Goal: Task Accomplishment & Management: Use online tool/utility

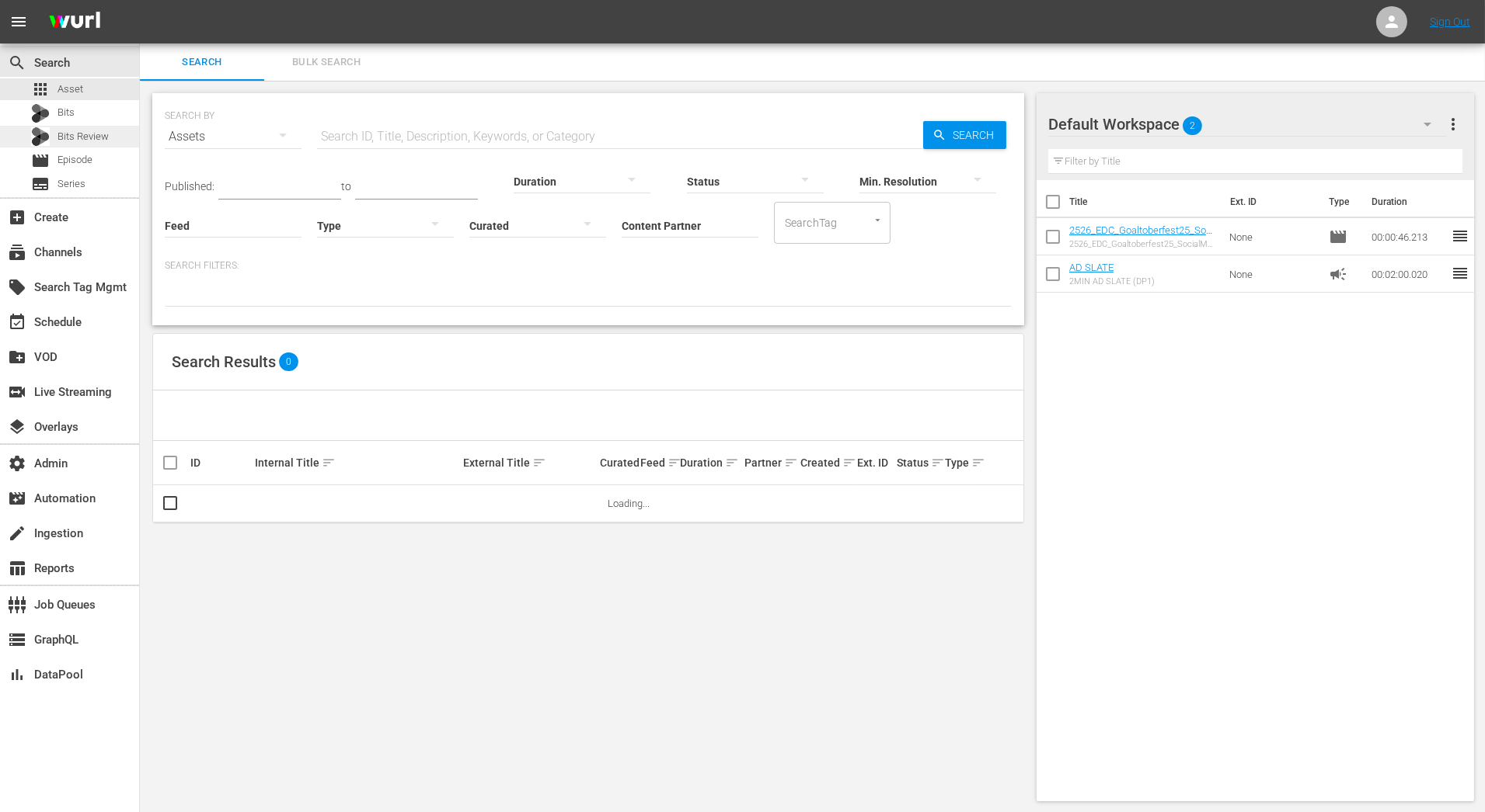
click at [103, 137] on span "Bits Review" at bounding box center [83, 137] width 52 height 16
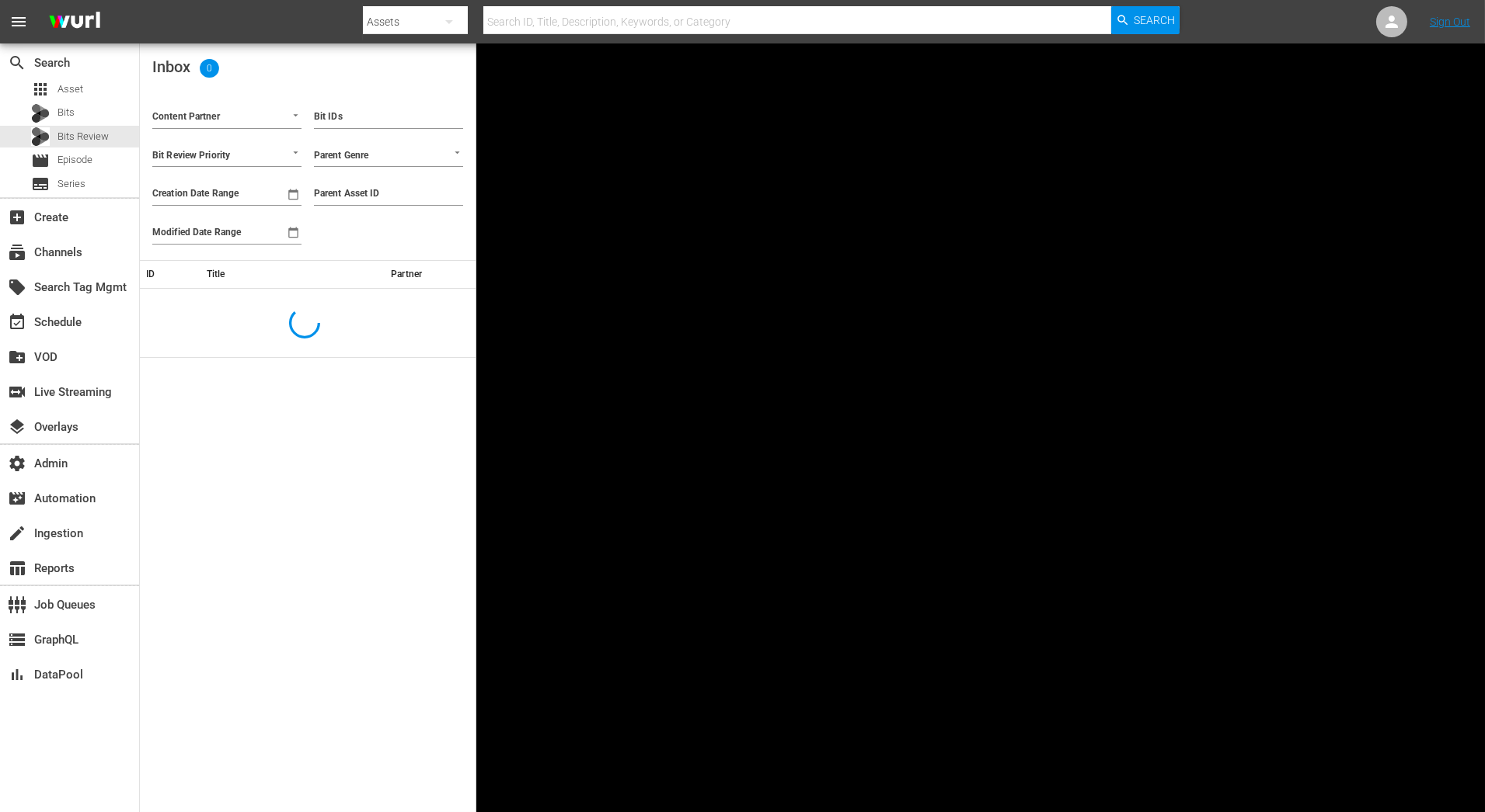
click at [276, 117] on div at bounding box center [287, 115] width 28 height 17
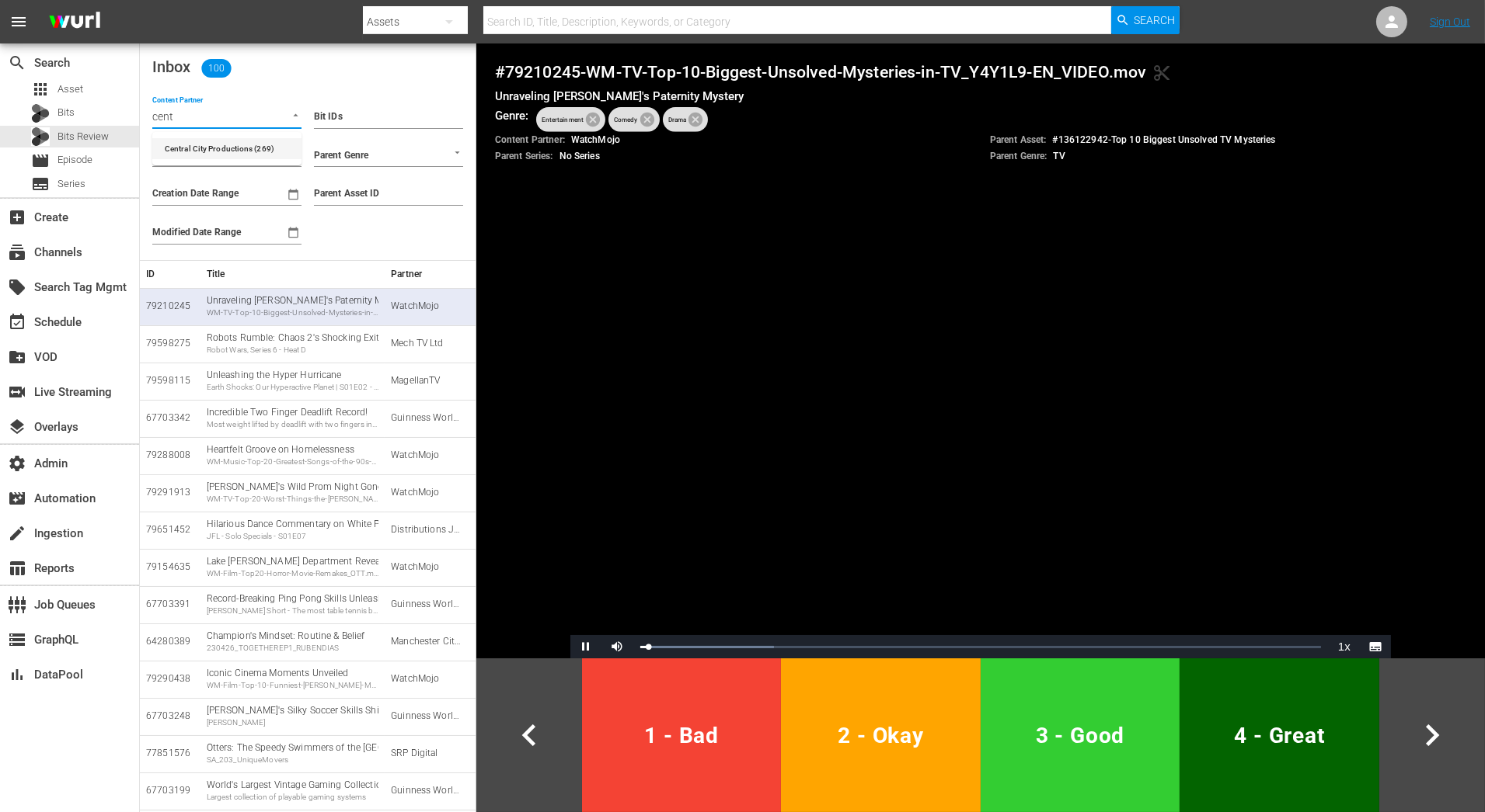
click at [294, 146] on li "Central City Productions (269)" at bounding box center [227, 148] width 149 height 20
type input "Central City Productions (269)"
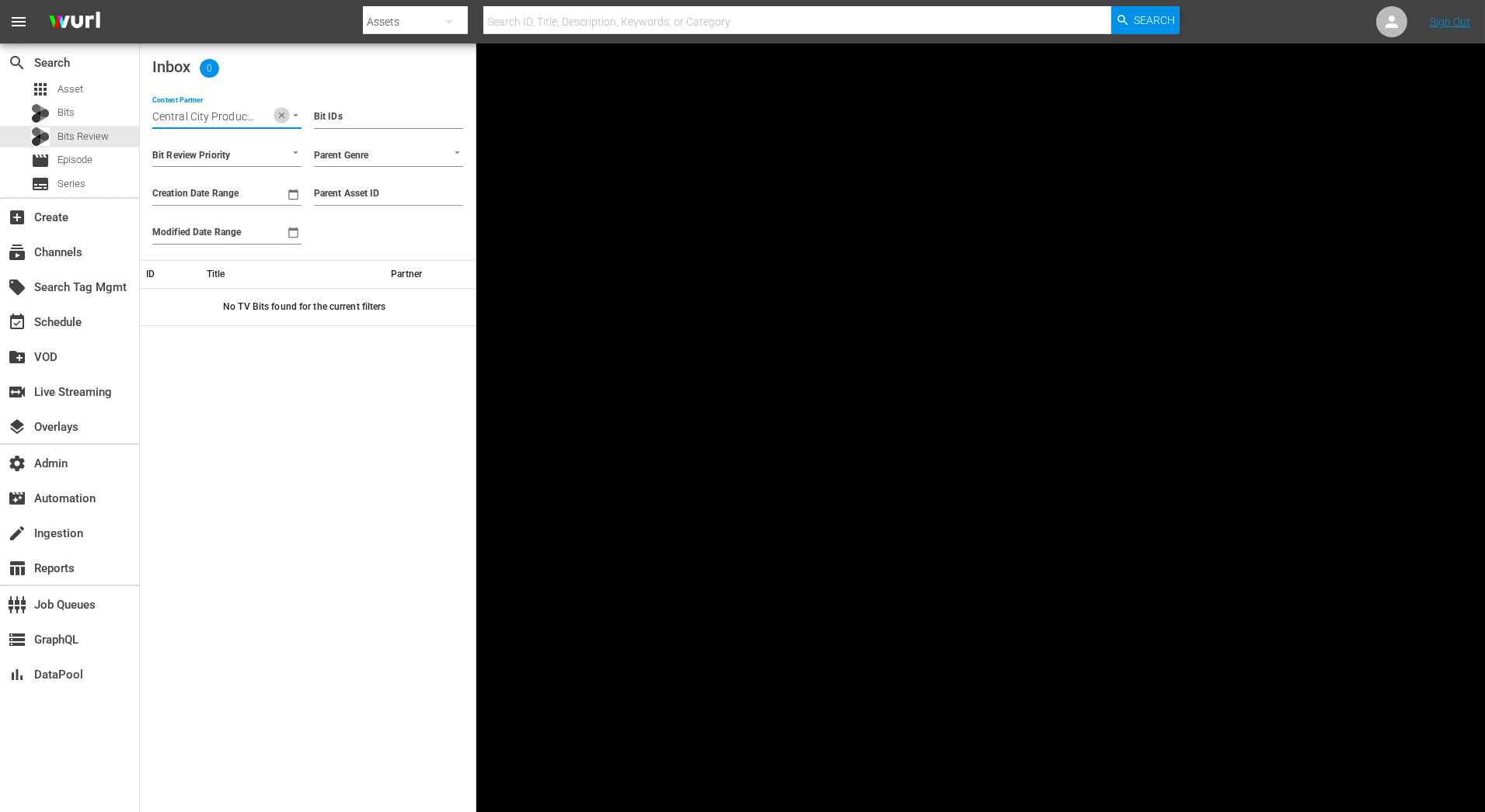
click at [280, 110] on icon "Clear" at bounding box center [281, 115] width 10 height 10
click at [238, 111] on input "Content Partner" at bounding box center [205, 118] width 105 height 20
click at [245, 155] on li "Stellar TV (455)" at bounding box center [227, 148] width 149 height 20
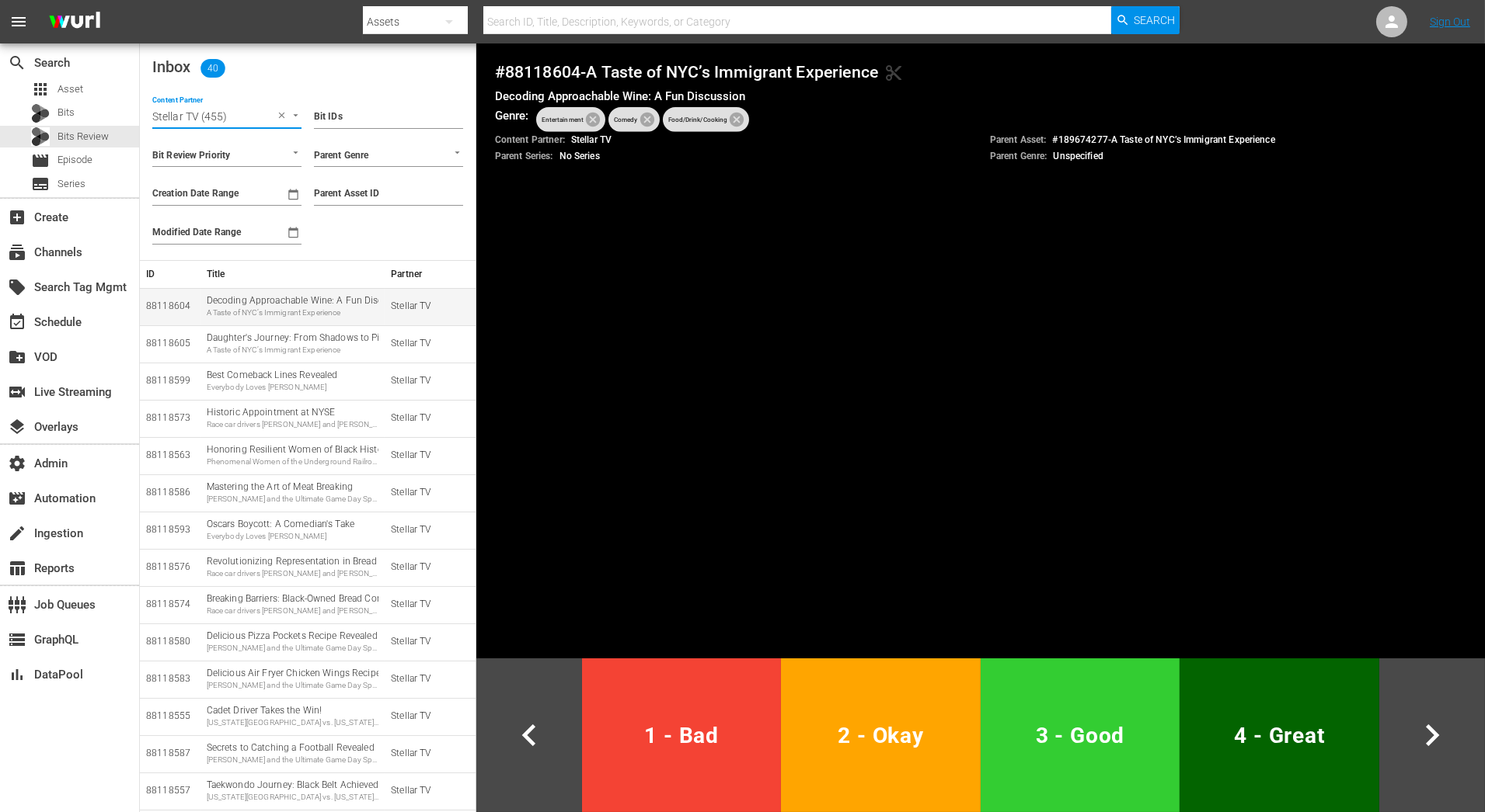
type input "Stellar TV (455)"
click at [247, 306] on div "Decoding Approachable Wine: A Fun Discussion A Taste of NYC’s Immigrant Experie…" at bounding box center [293, 306] width 172 height 24
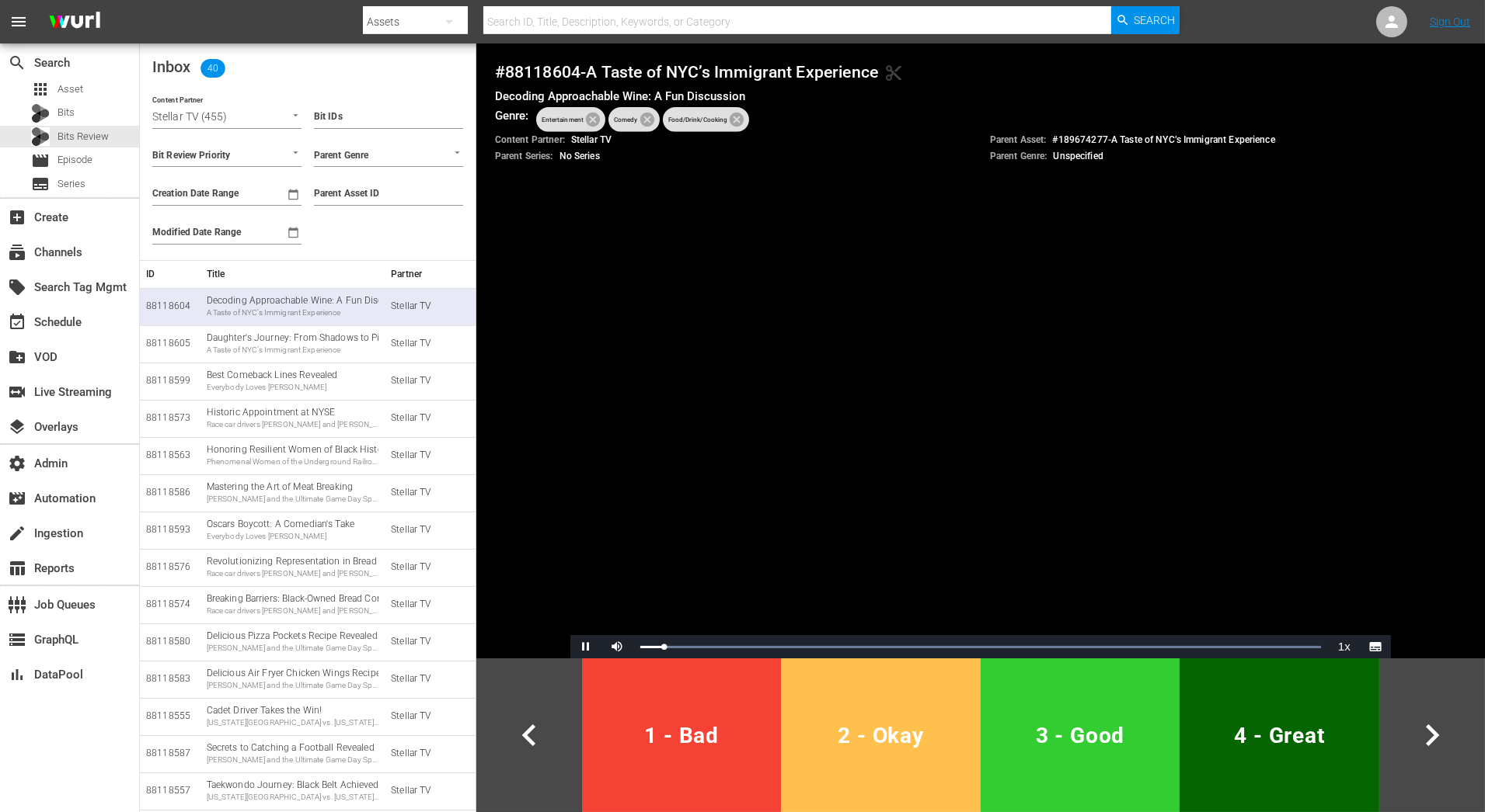
click at [950, 732] on span "2 - Okay" at bounding box center [880, 736] width 186 height 38
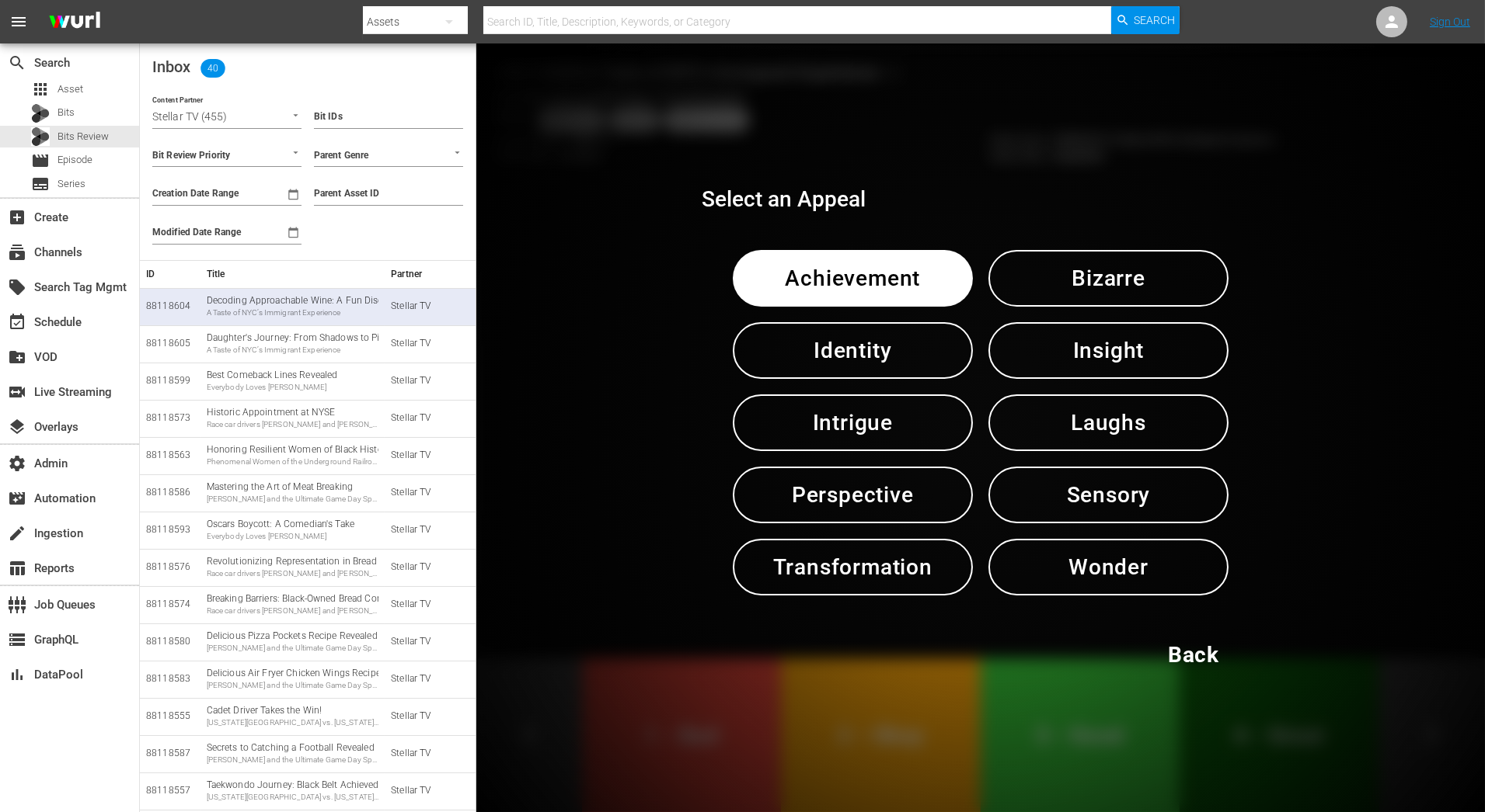
click at [927, 521] on button "Perspective" at bounding box center [852, 495] width 240 height 57
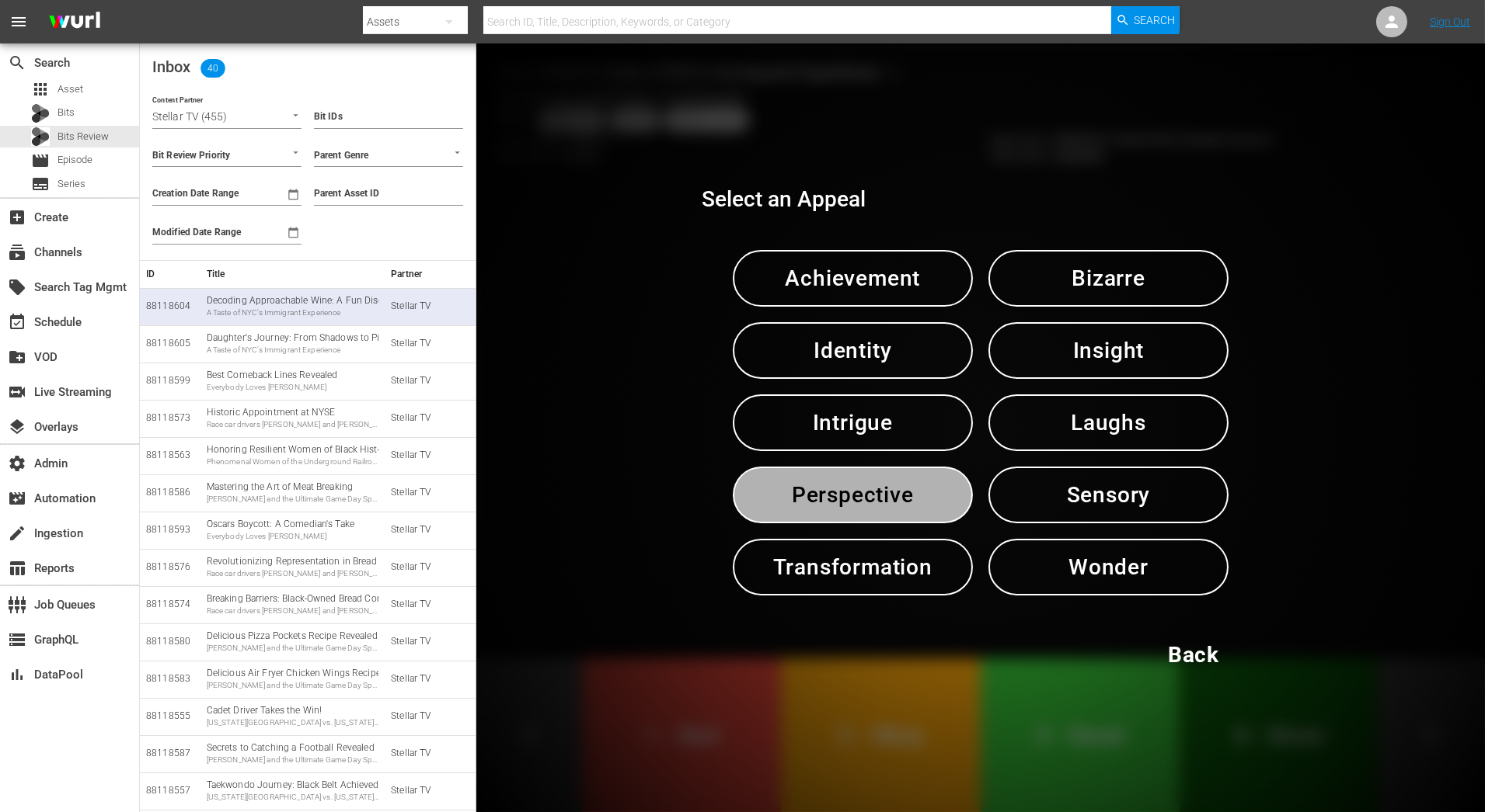
click at [927, 521] on button "Perspective" at bounding box center [852, 495] width 240 height 57
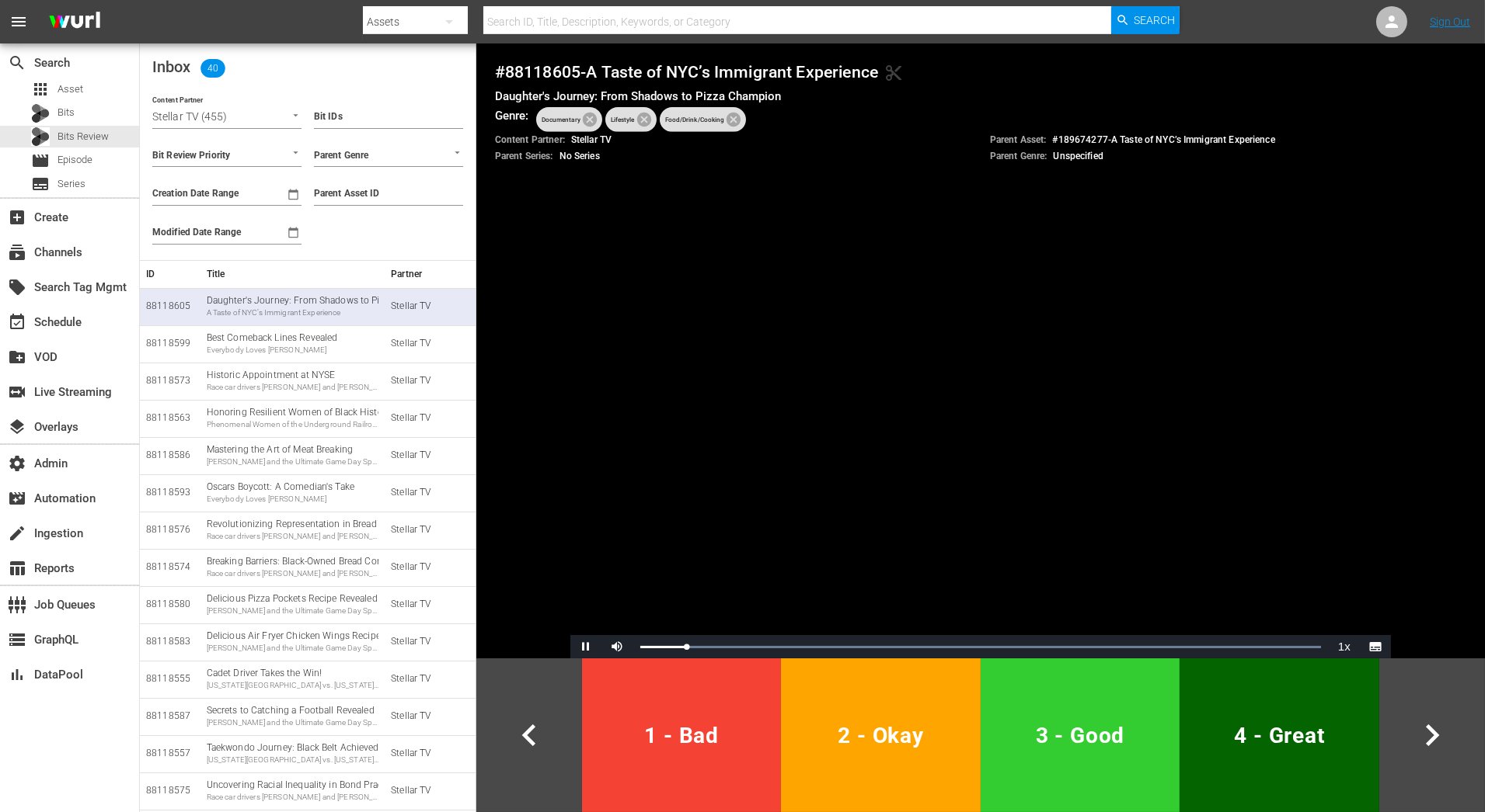
click at [866, 777] on button "2 - Okay" at bounding box center [881, 736] width 199 height 154
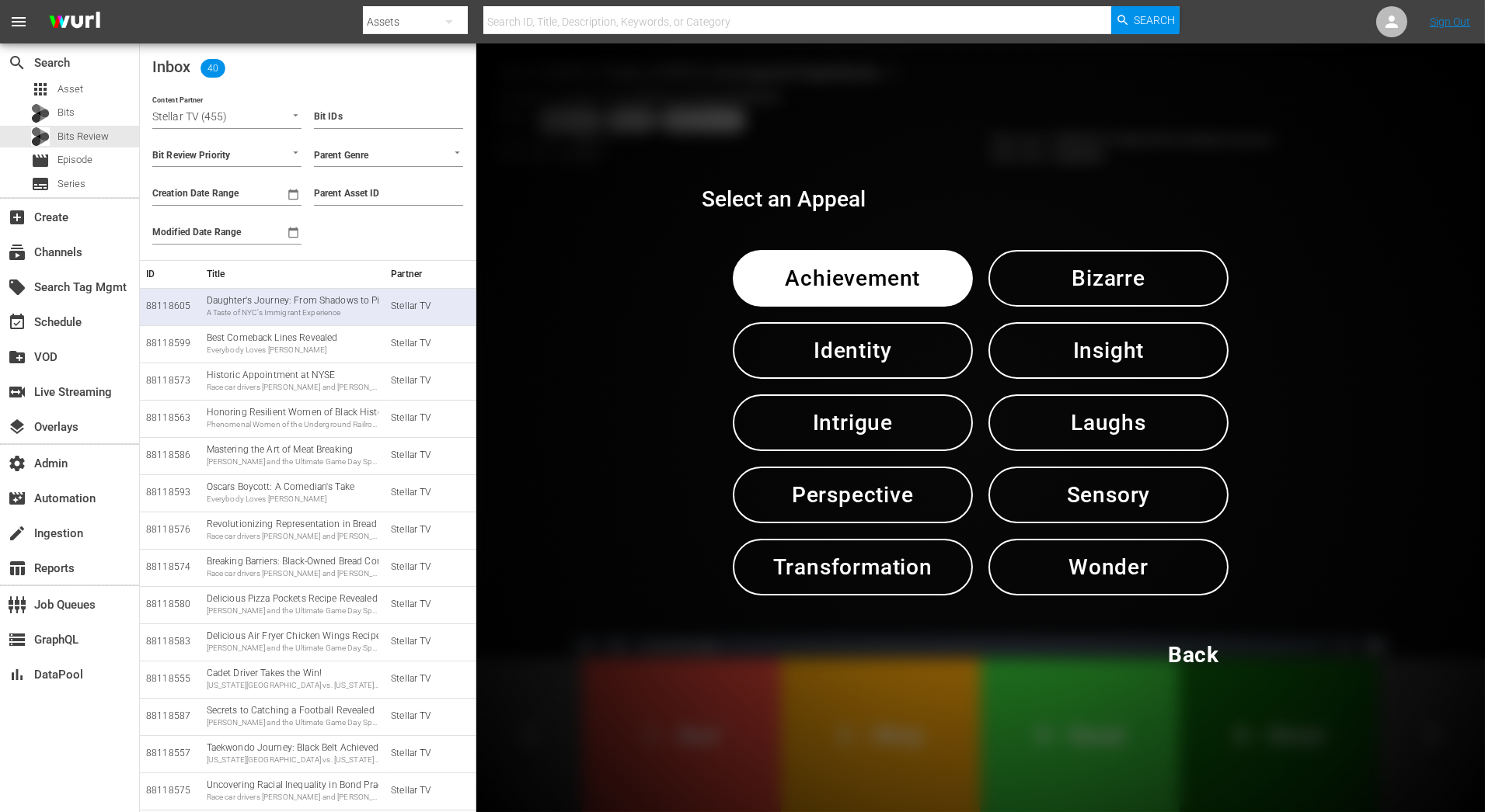
click at [902, 490] on span "Perspective" at bounding box center [852, 495] width 159 height 38
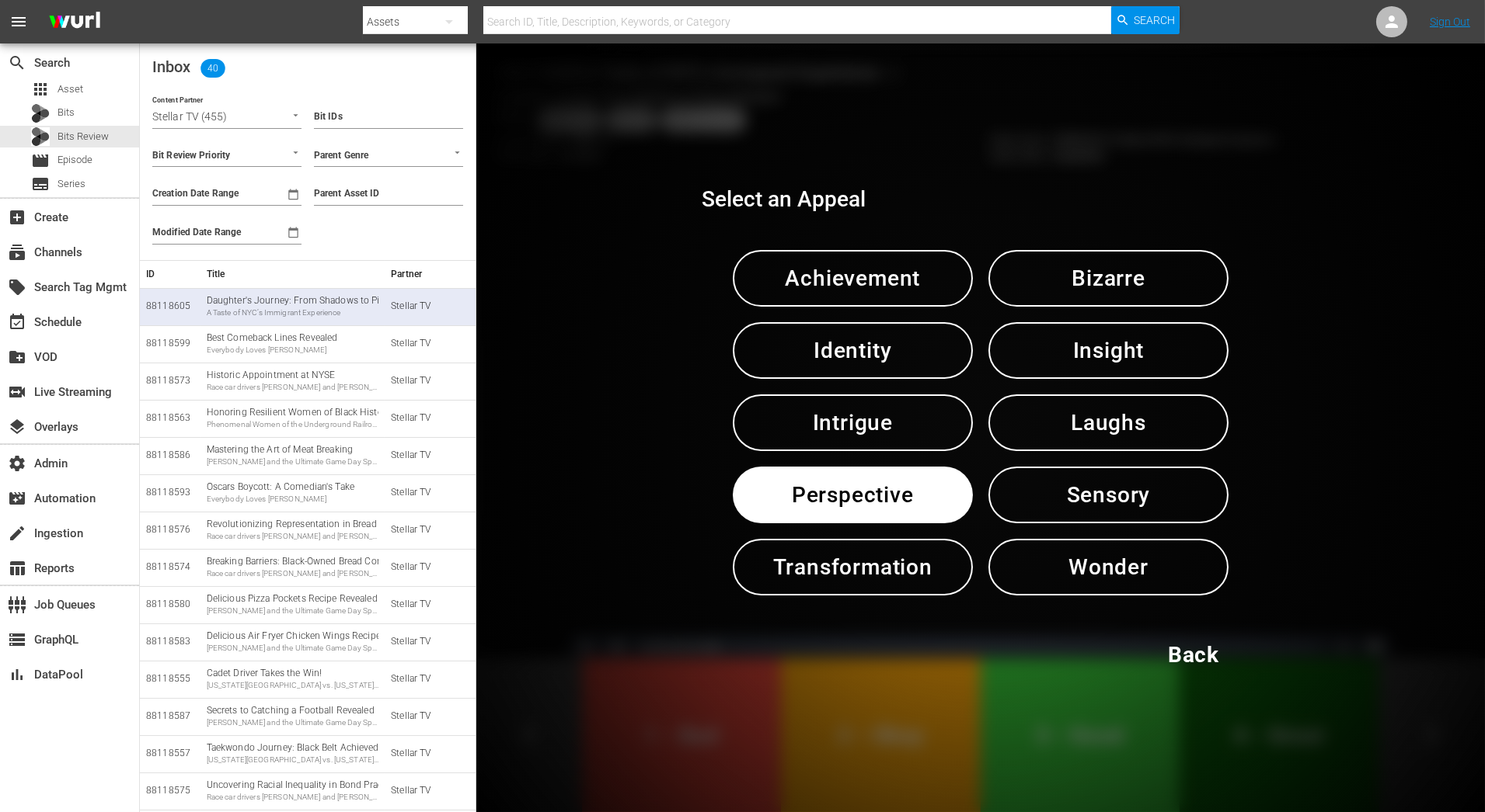
click at [902, 490] on span "Perspective" at bounding box center [852, 495] width 159 height 38
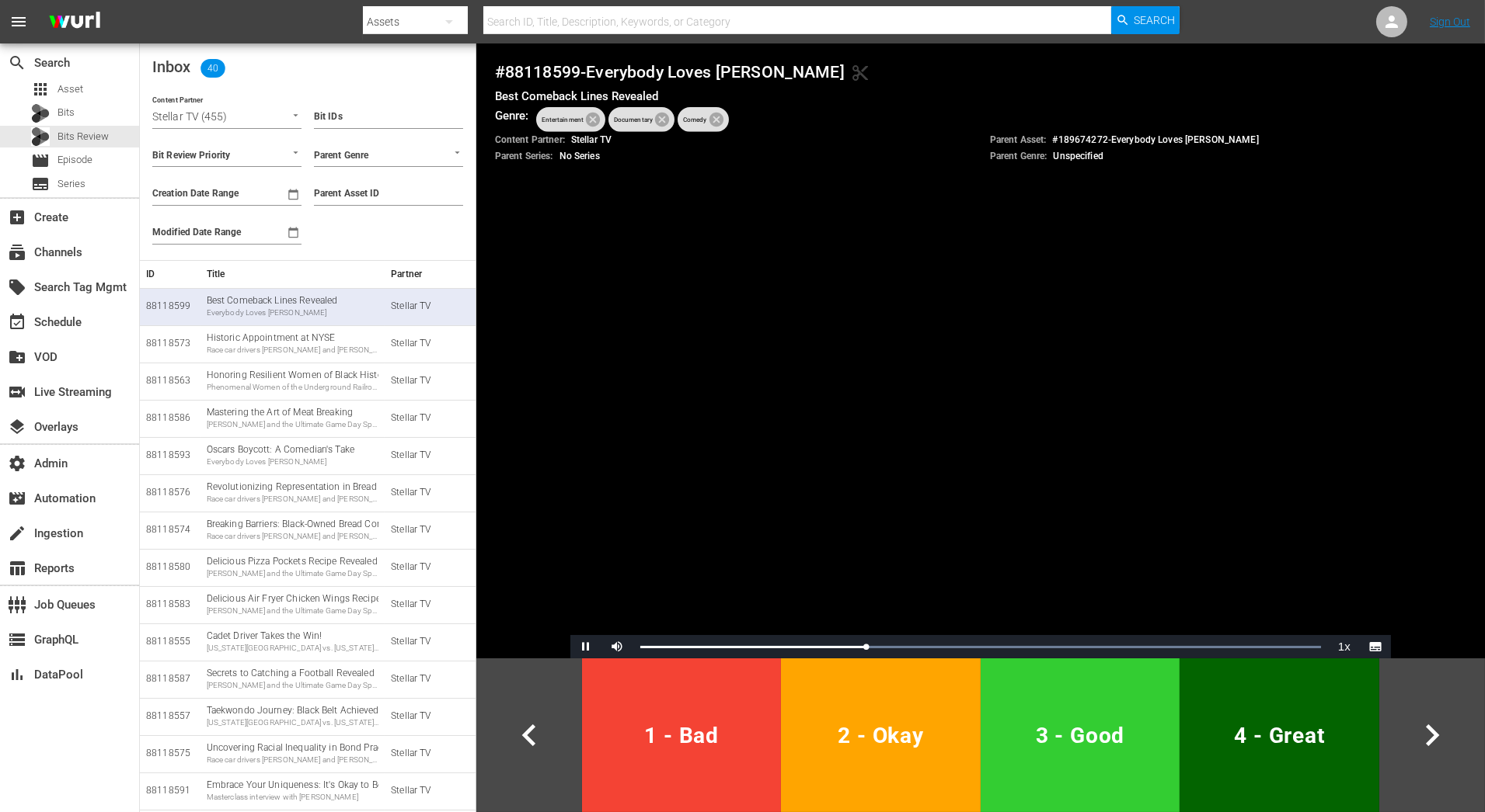
click at [732, 733] on span "1 - Bad" at bounding box center [681, 736] width 186 height 38
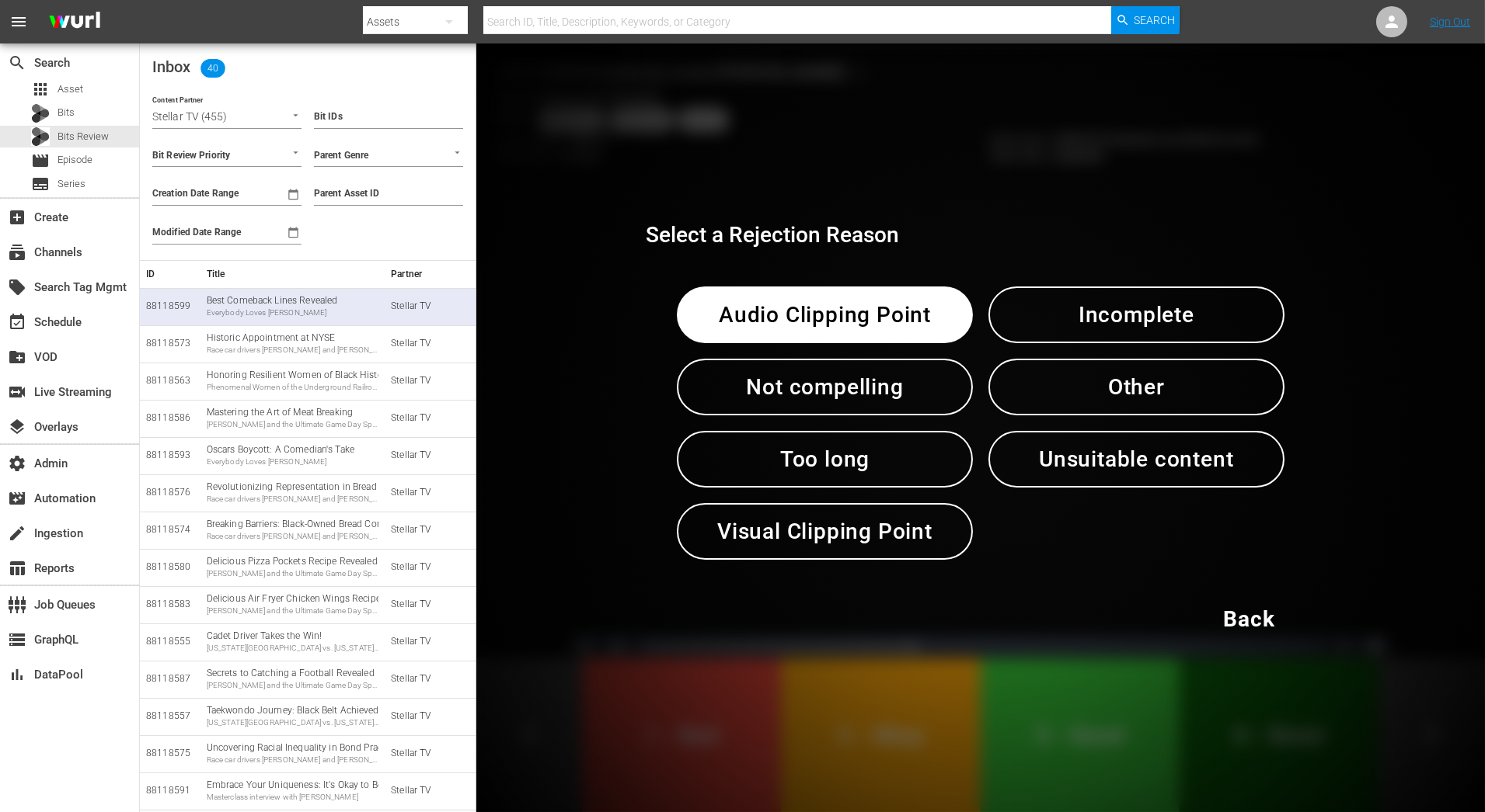
click at [1189, 326] on span "Incomplete" at bounding box center [1136, 314] width 215 height 38
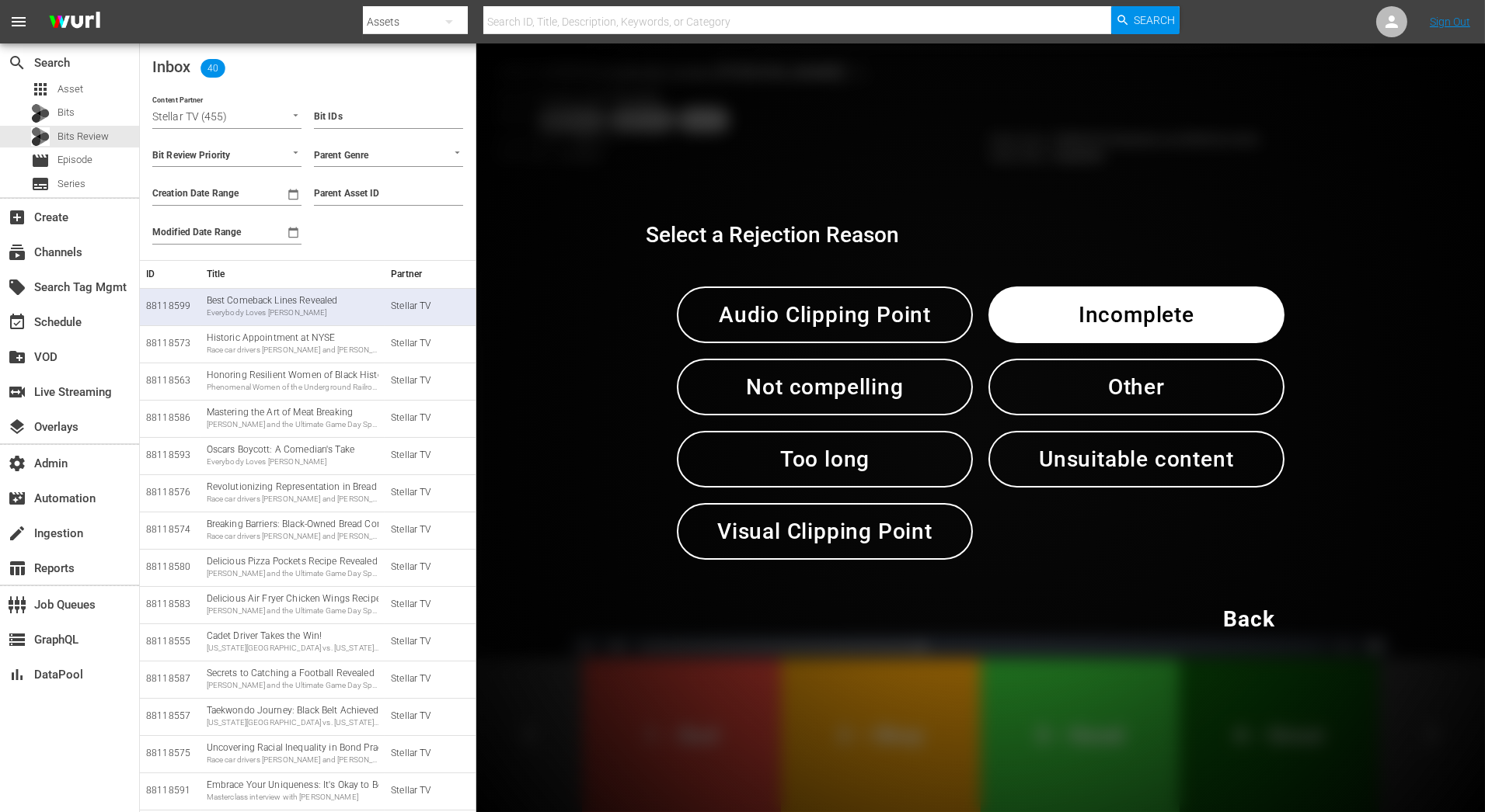
click at [1189, 326] on span "Incomplete" at bounding box center [1136, 314] width 215 height 38
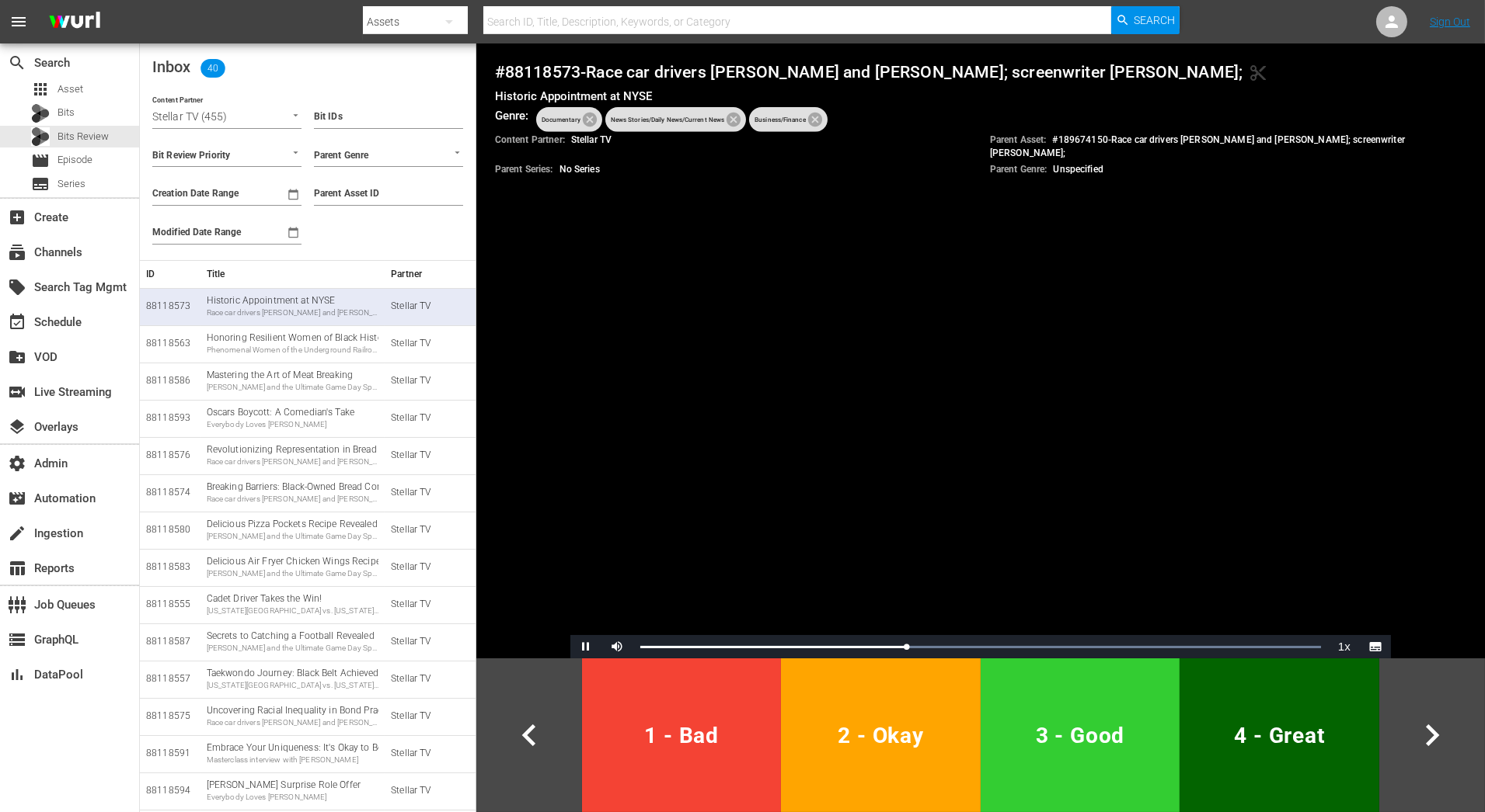
click at [734, 723] on span "1 - Bad" at bounding box center [681, 736] width 186 height 38
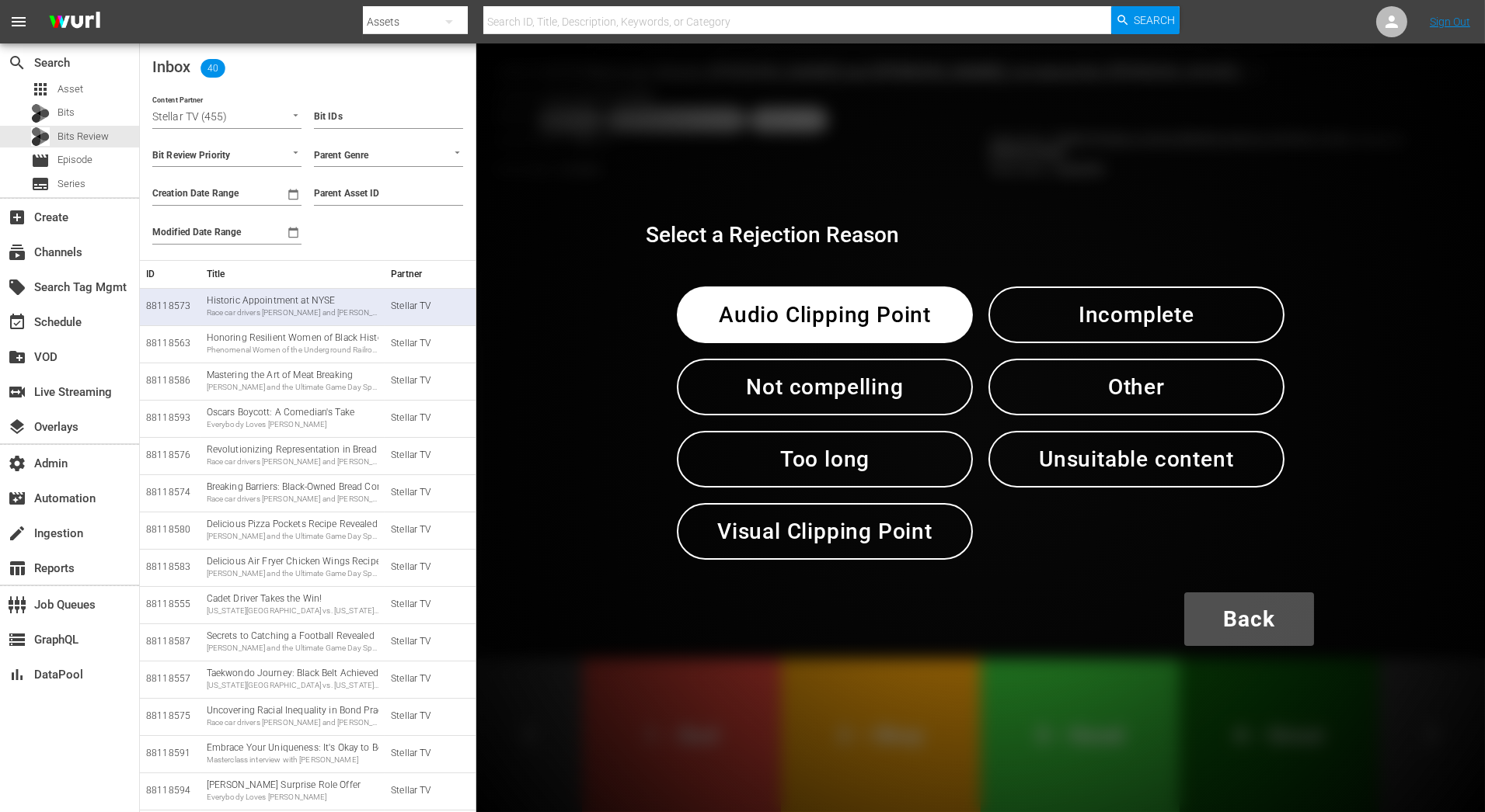
click at [1265, 626] on span "Back" at bounding box center [1249, 619] width 52 height 38
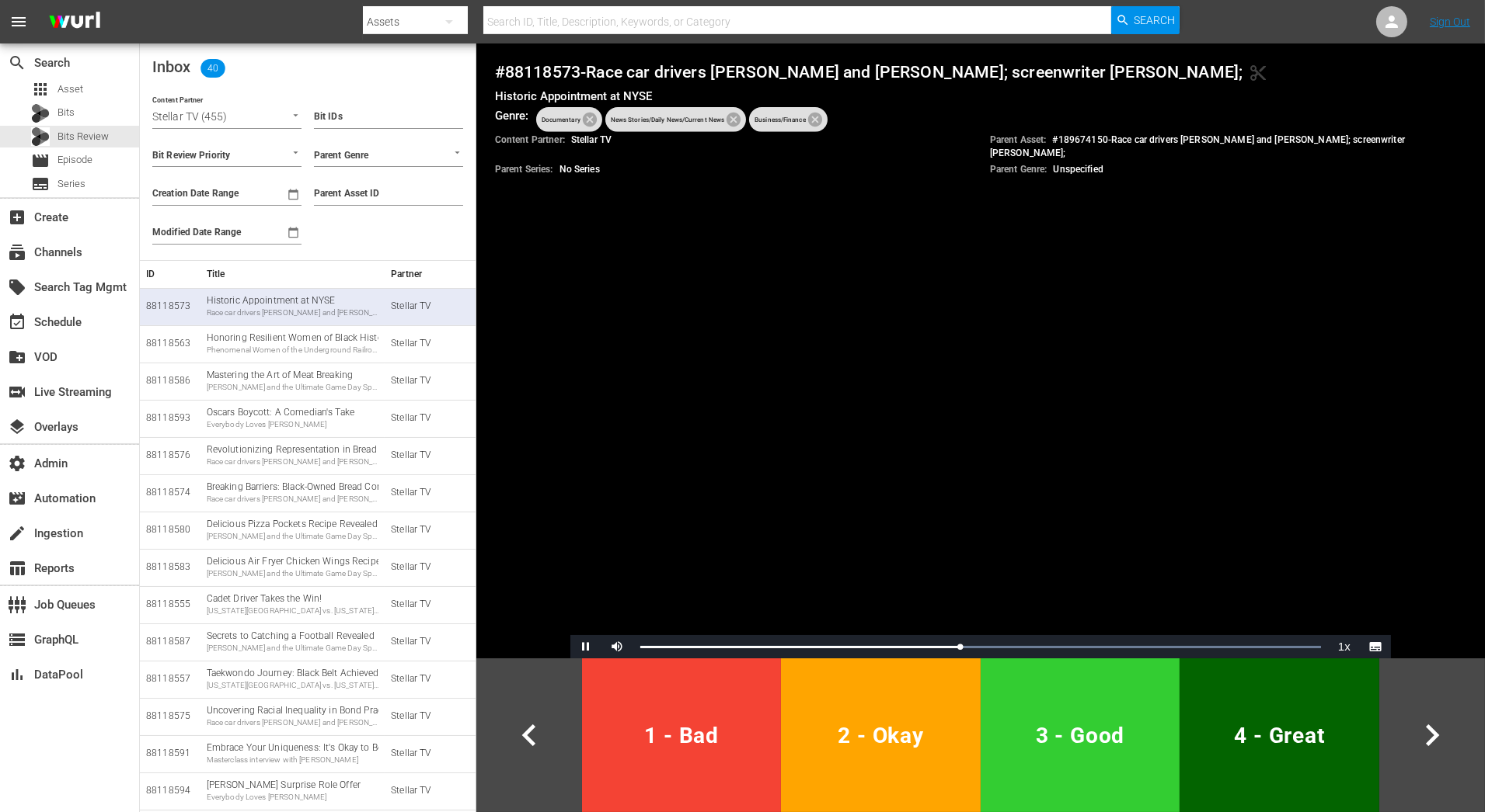
click at [872, 721] on span "2 - Okay" at bounding box center [880, 736] width 186 height 38
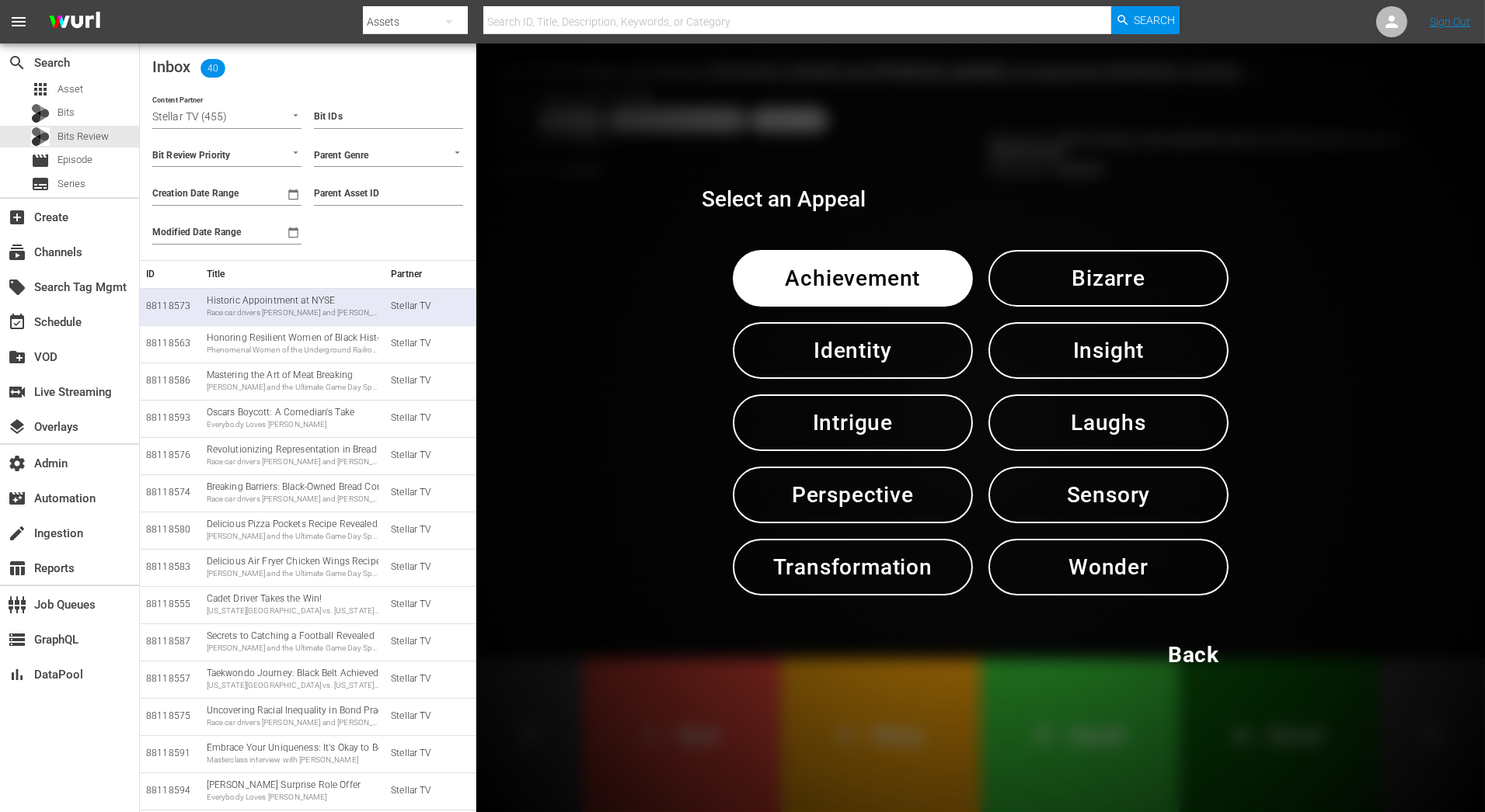
click at [1044, 355] on span "Insight" at bounding box center [1108, 350] width 159 height 38
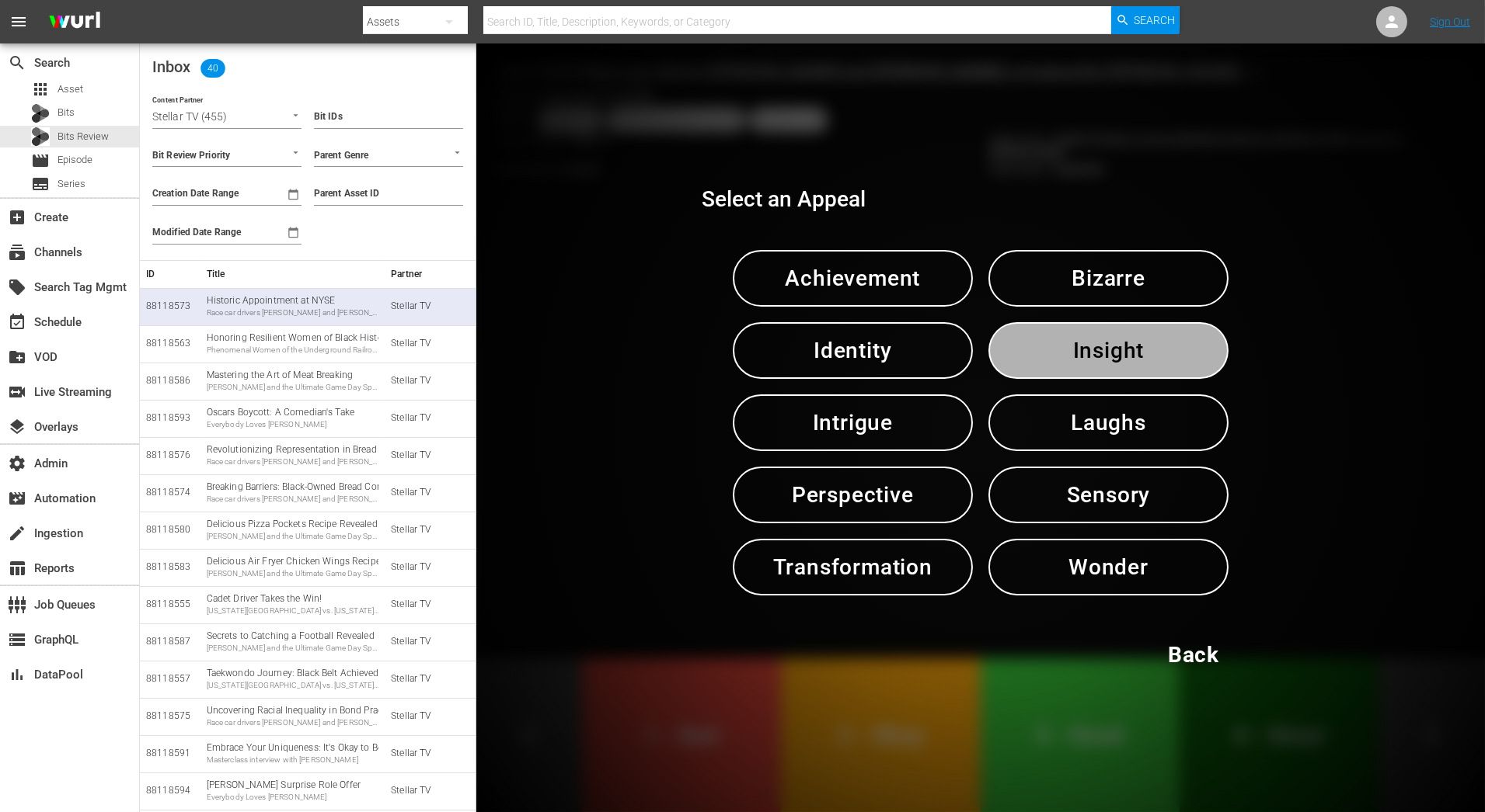
click at [1044, 355] on span "Insight" at bounding box center [1108, 350] width 159 height 38
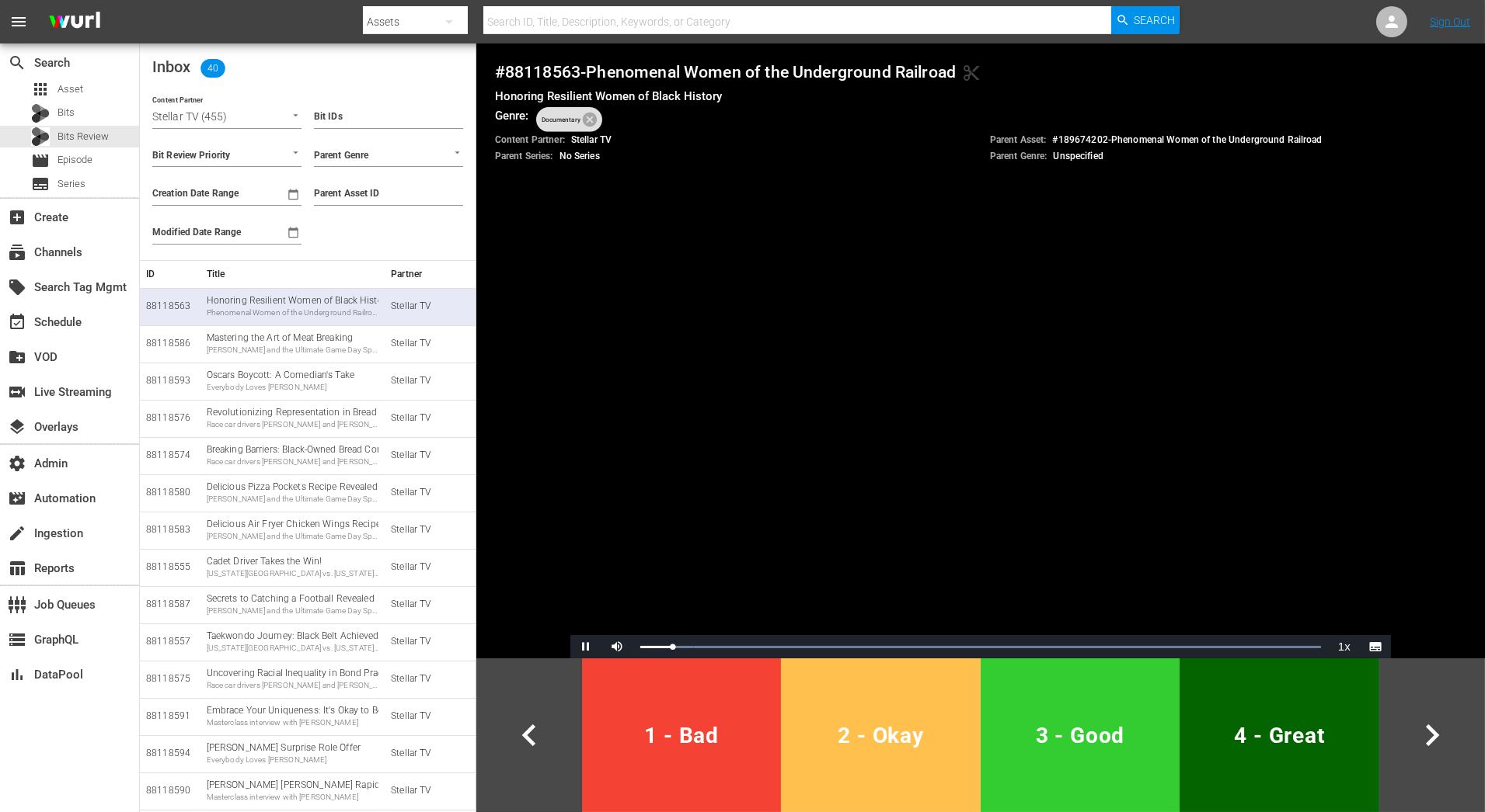
click at [906, 782] on button "2 - Okay" at bounding box center [881, 736] width 199 height 154
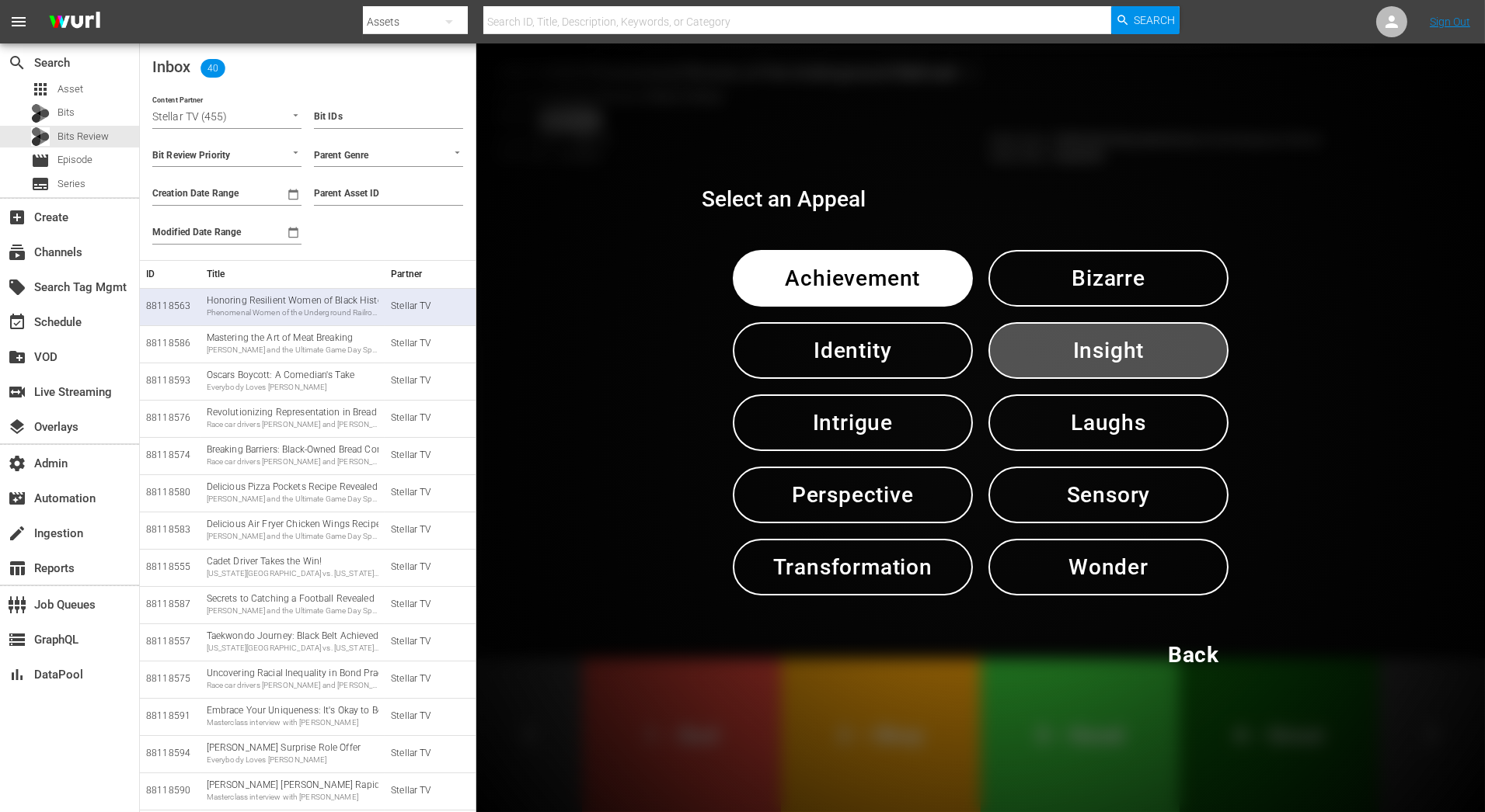
click at [1105, 351] on span "Insight" at bounding box center [1108, 350] width 159 height 38
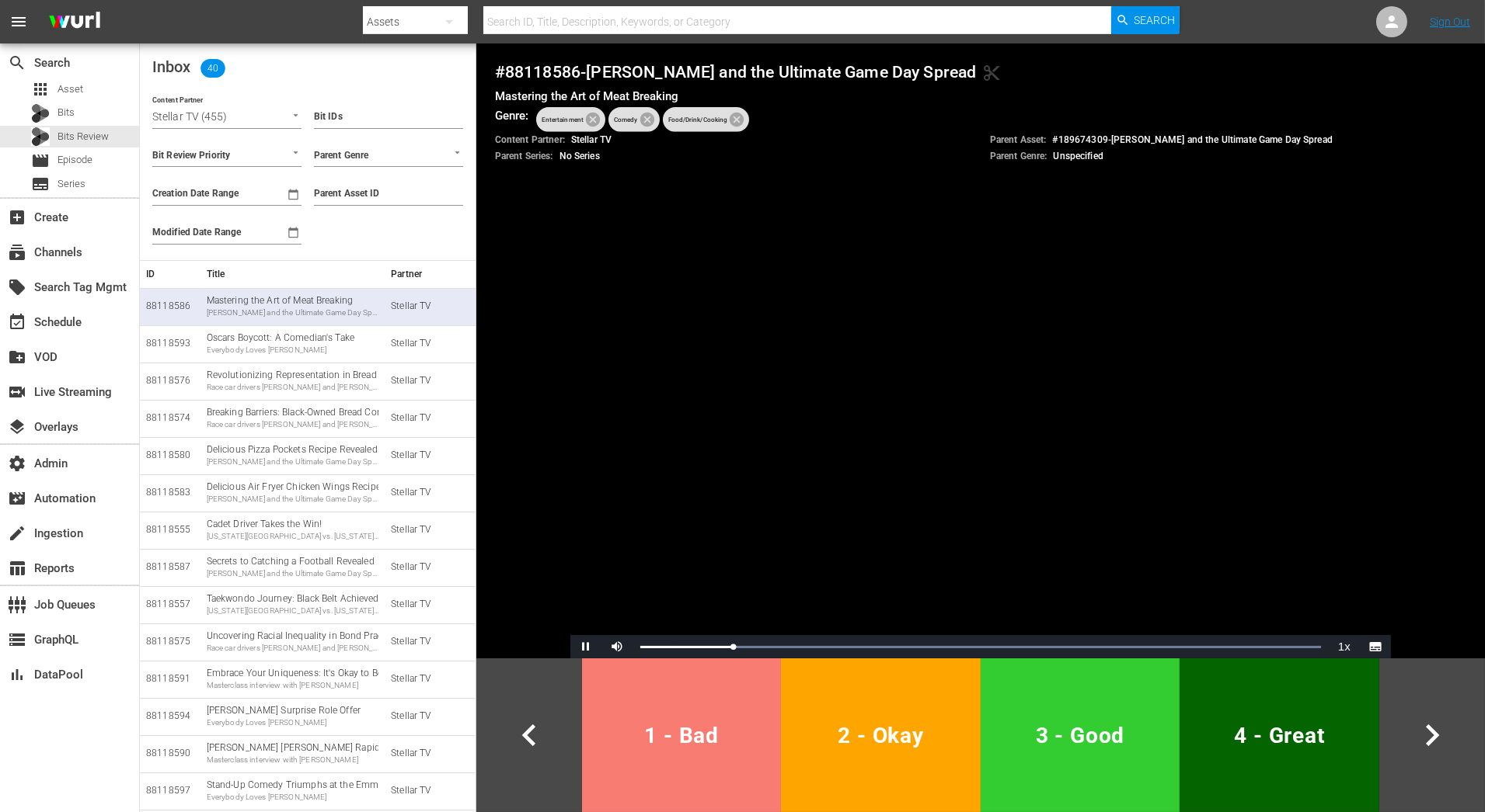
click at [702, 754] on span "1 - Bad" at bounding box center [681, 736] width 186 height 38
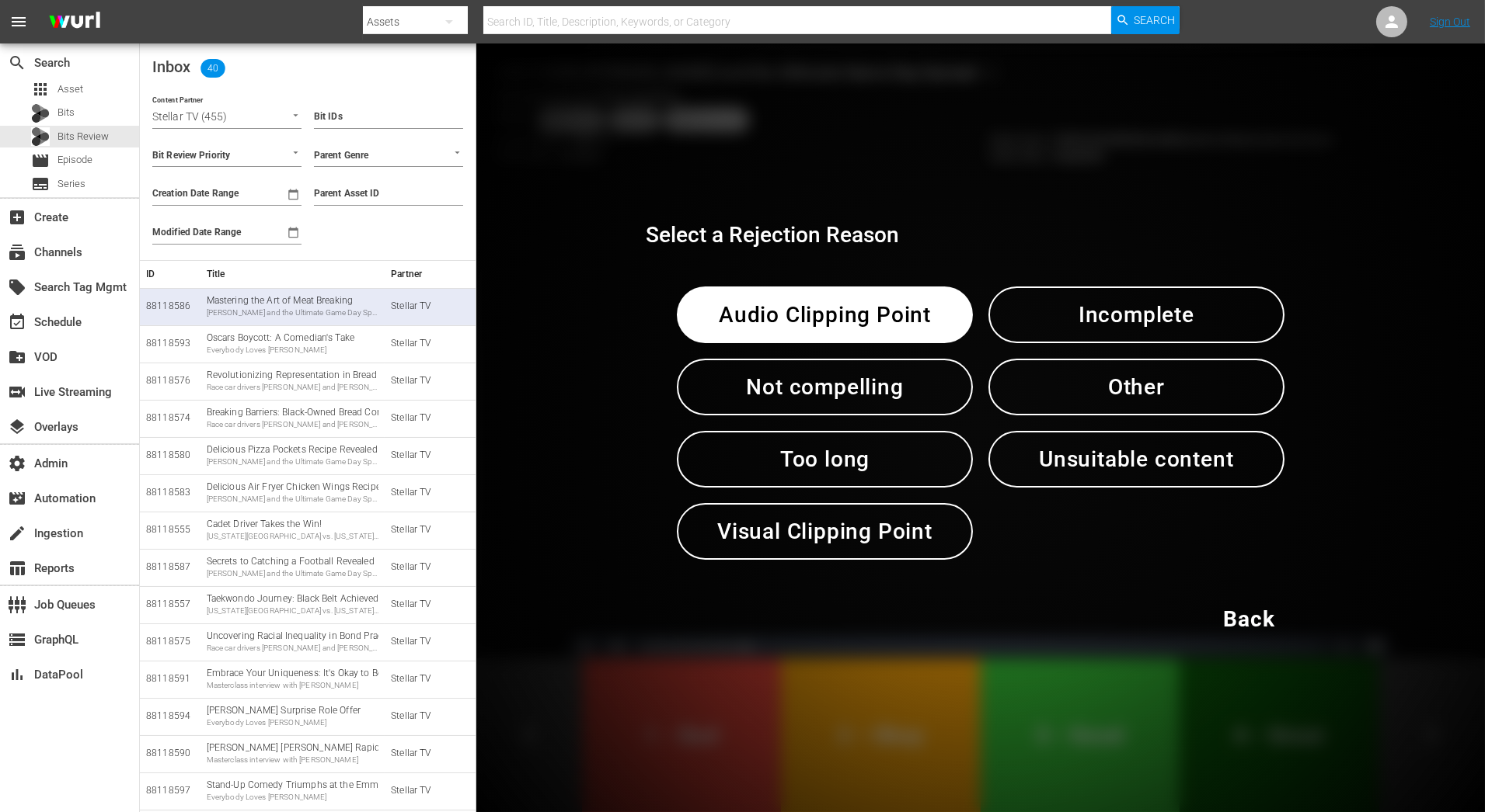
click at [885, 261] on div "Audio Clipping Point Incomplete Not compelling Other Too long Unsuitable conten…" at bounding box center [980, 424] width 670 height 336
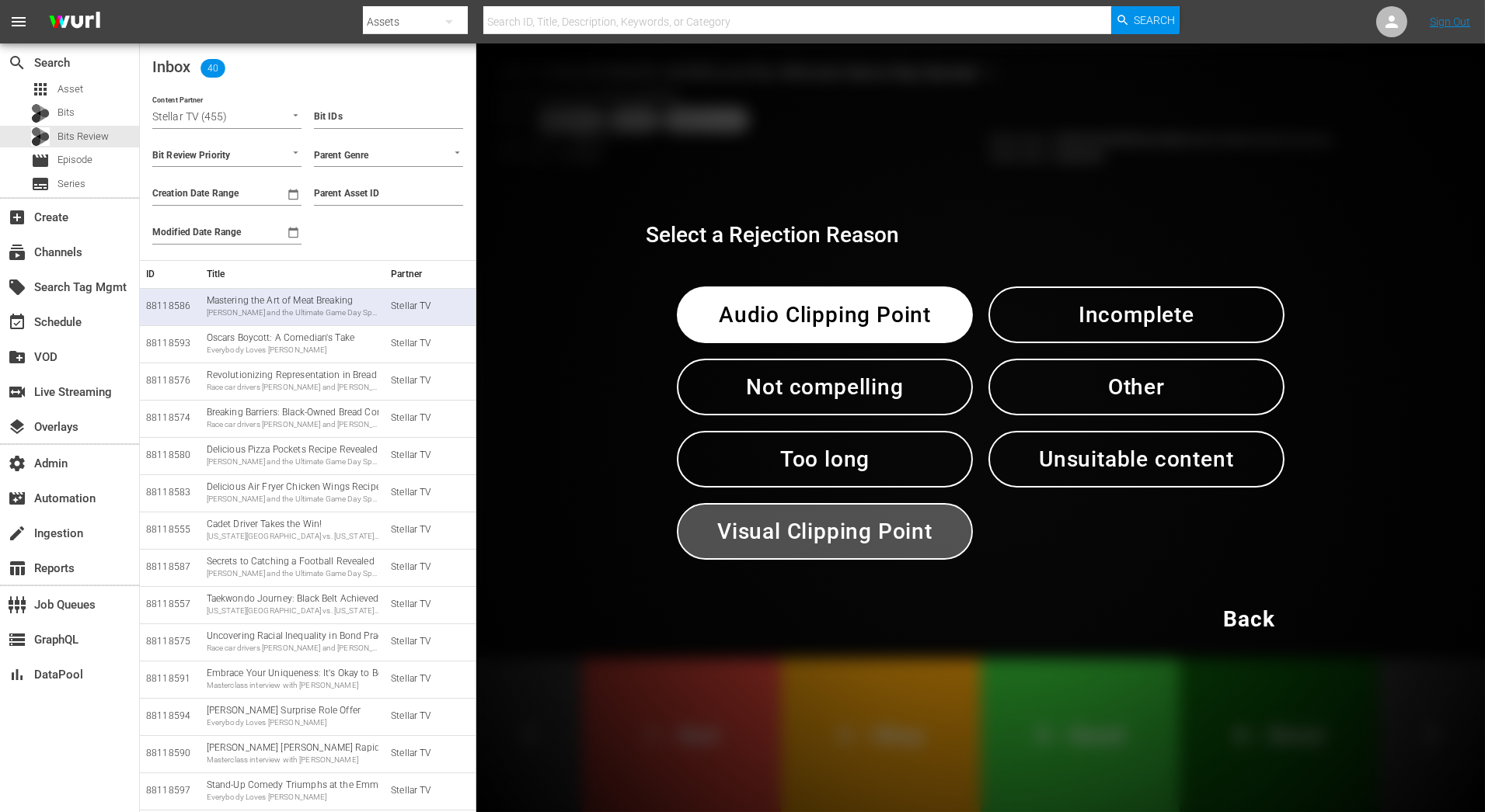
click at [880, 554] on button "Visual Clipping Point" at bounding box center [824, 532] width 296 height 57
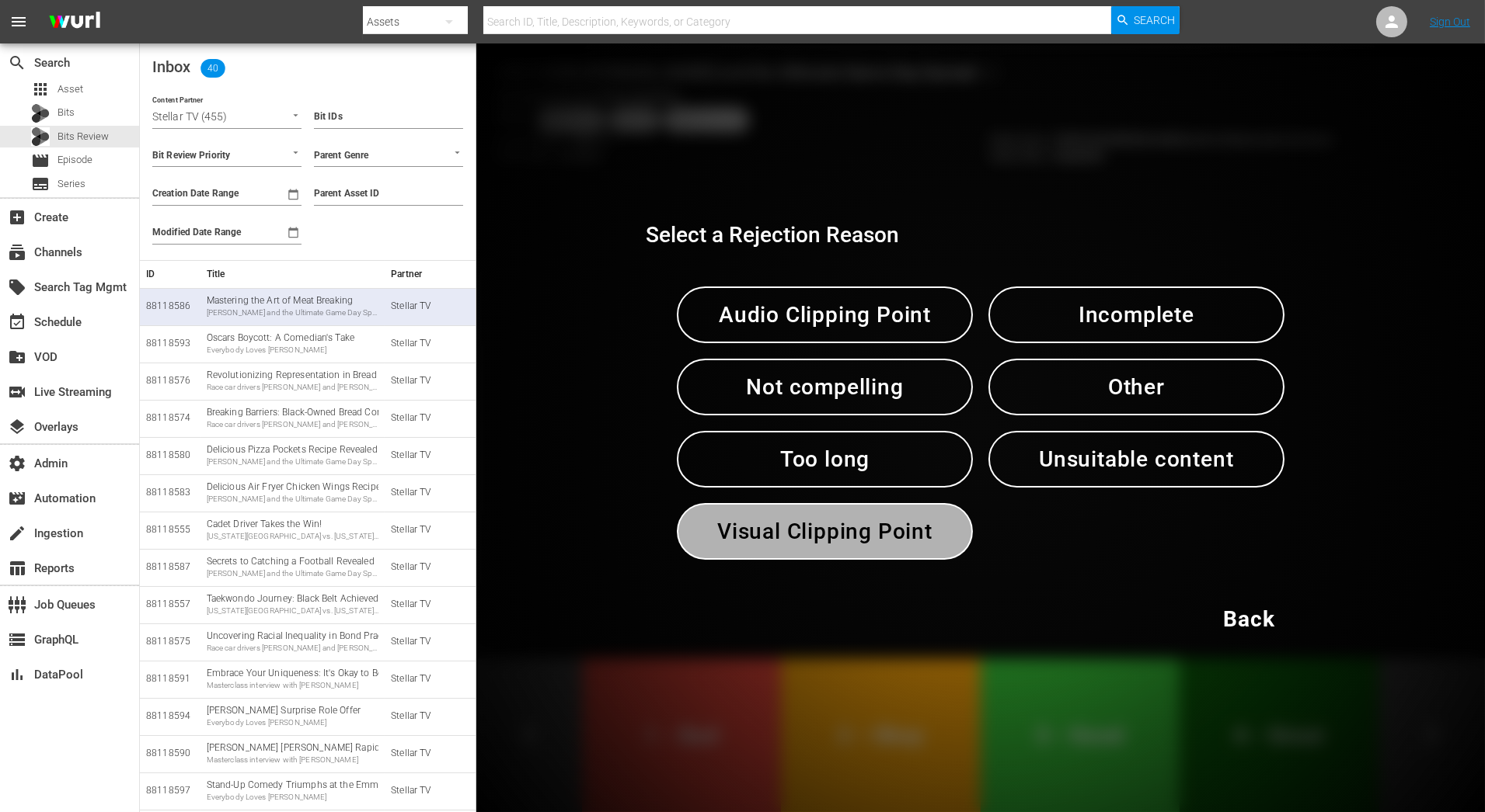
click at [880, 554] on button "Visual Clipping Point" at bounding box center [824, 532] width 296 height 57
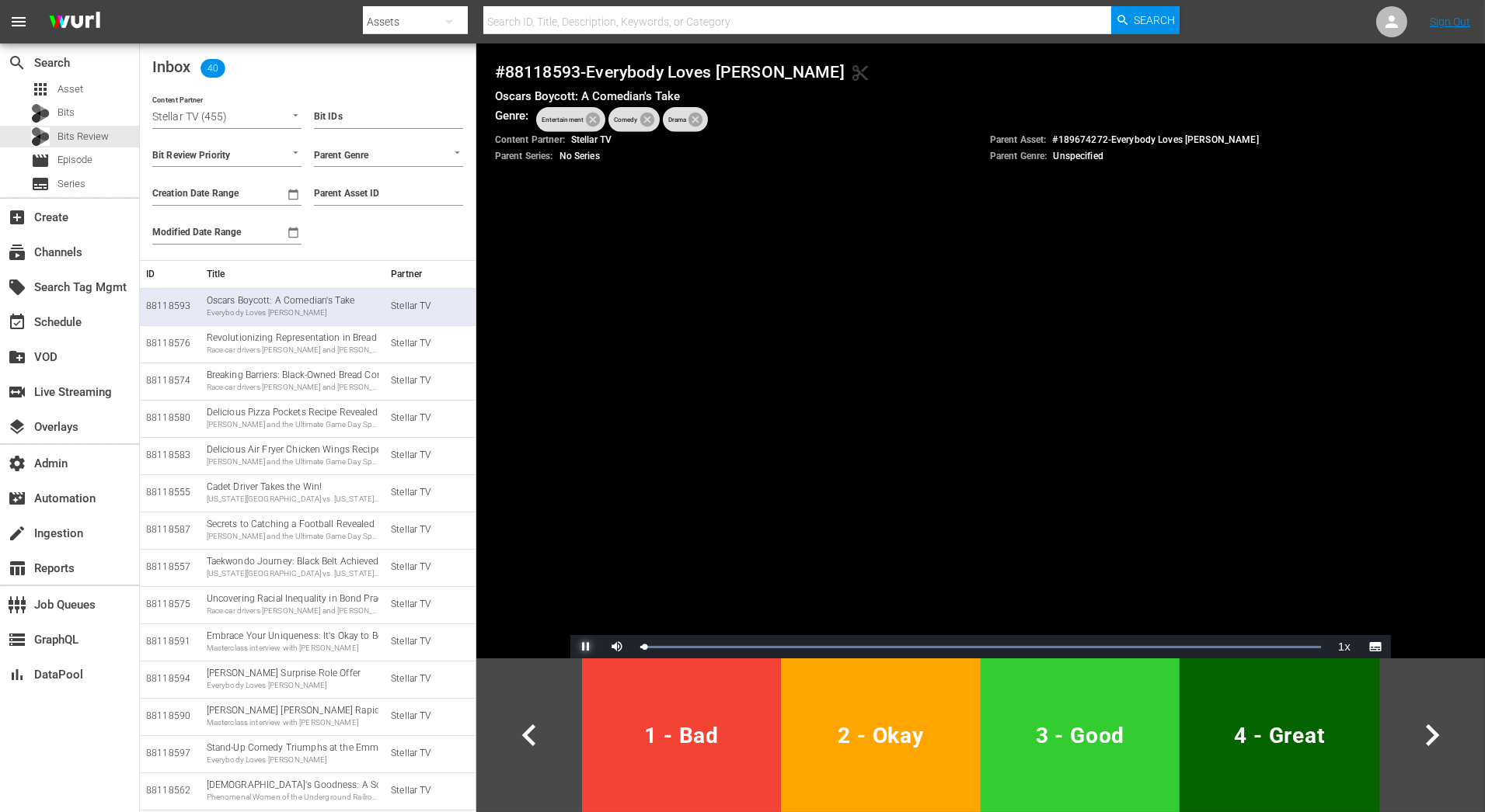
click at [586, 647] on span "Video Player" at bounding box center [586, 647] width 0 height 0
click at [322, 347] on div "Race car drivers Bubba Wallace and Wendell Scott; screenwriter Sylvia L. Jones;" at bounding box center [293, 349] width 172 height 11
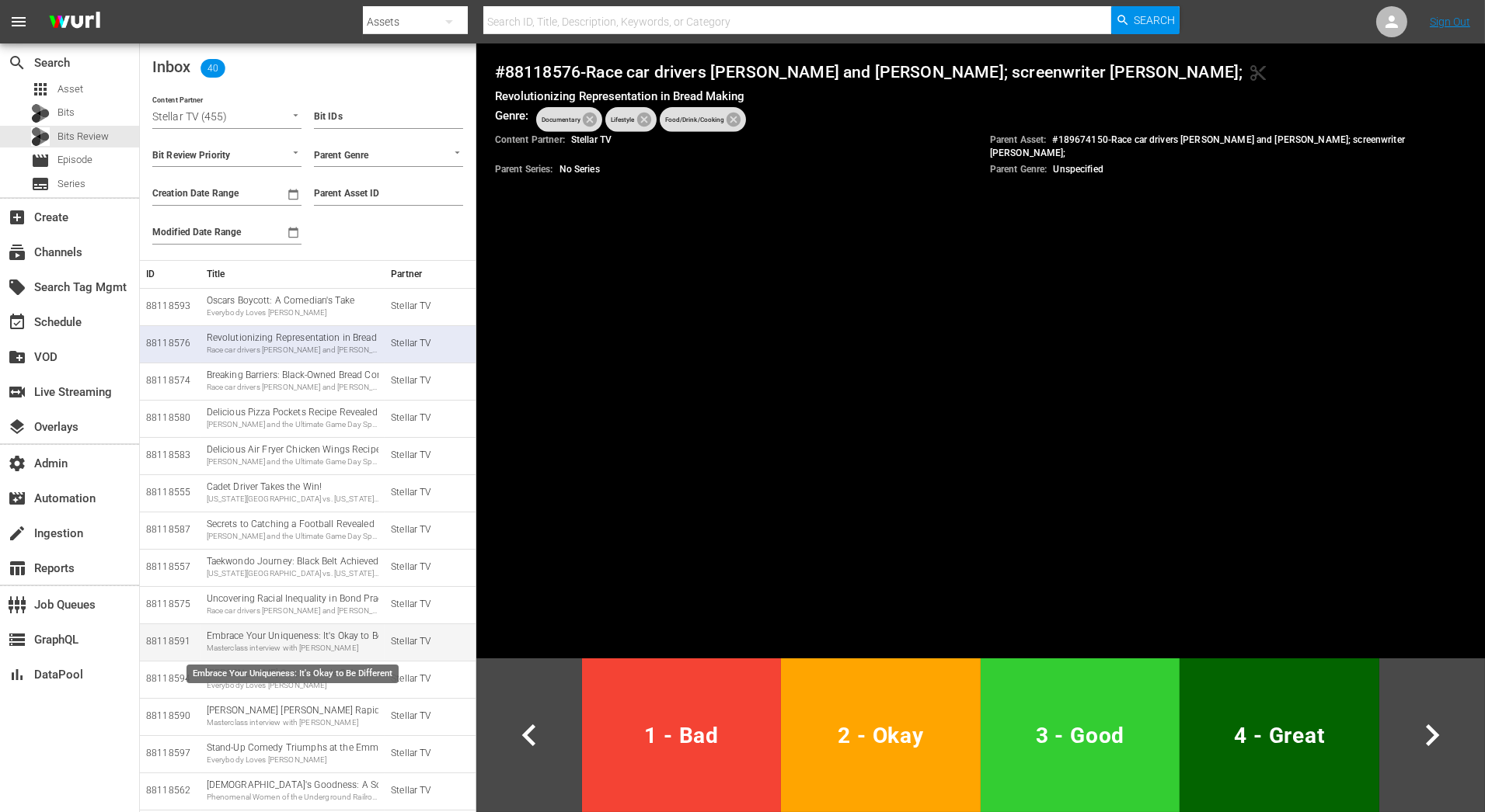
click at [300, 637] on div "Embrace Your Uniqueness: It's Okay to Be Different Masterclass interview with K…" at bounding box center [293, 641] width 172 height 24
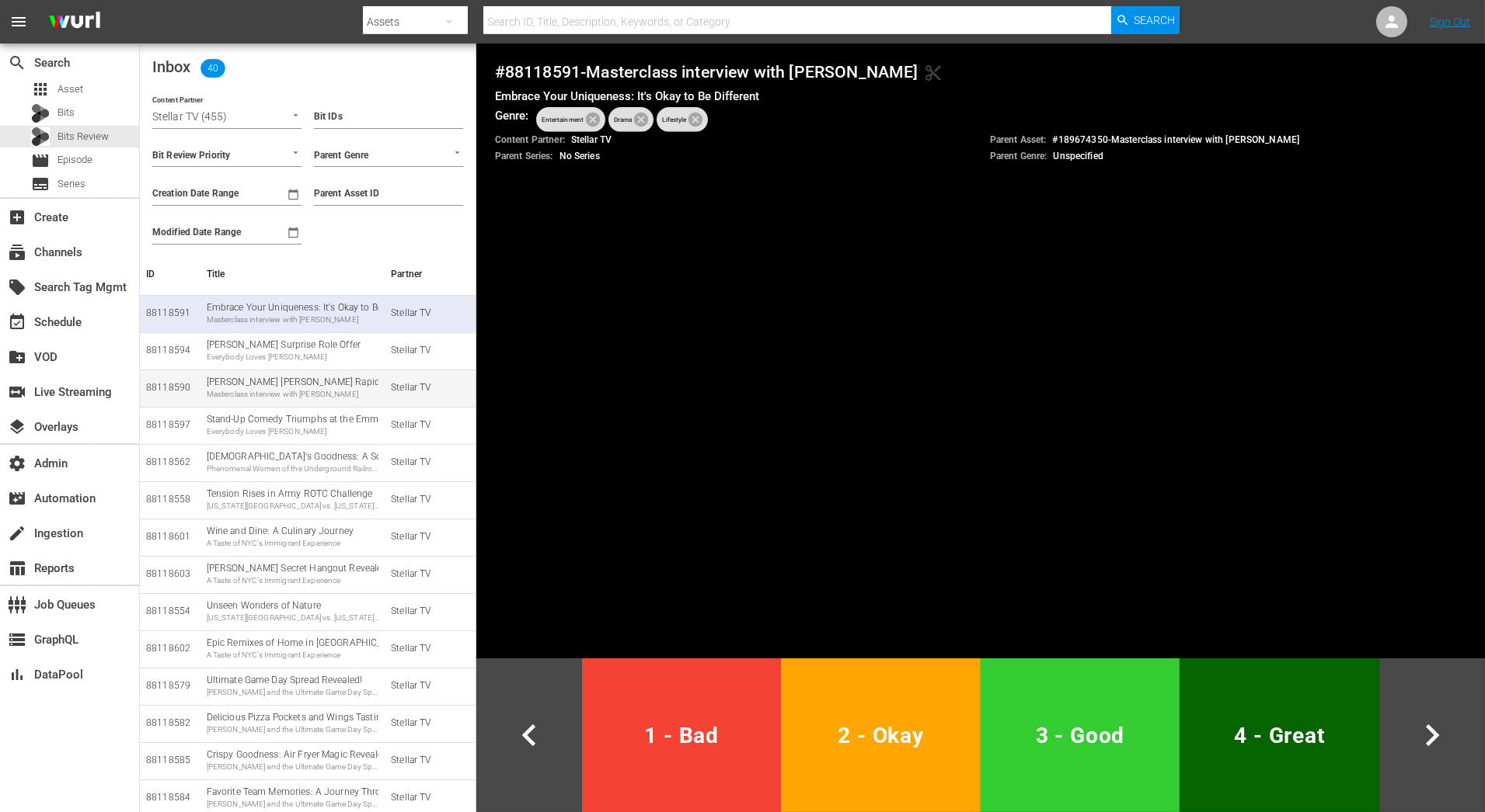
scroll to position [339, 0]
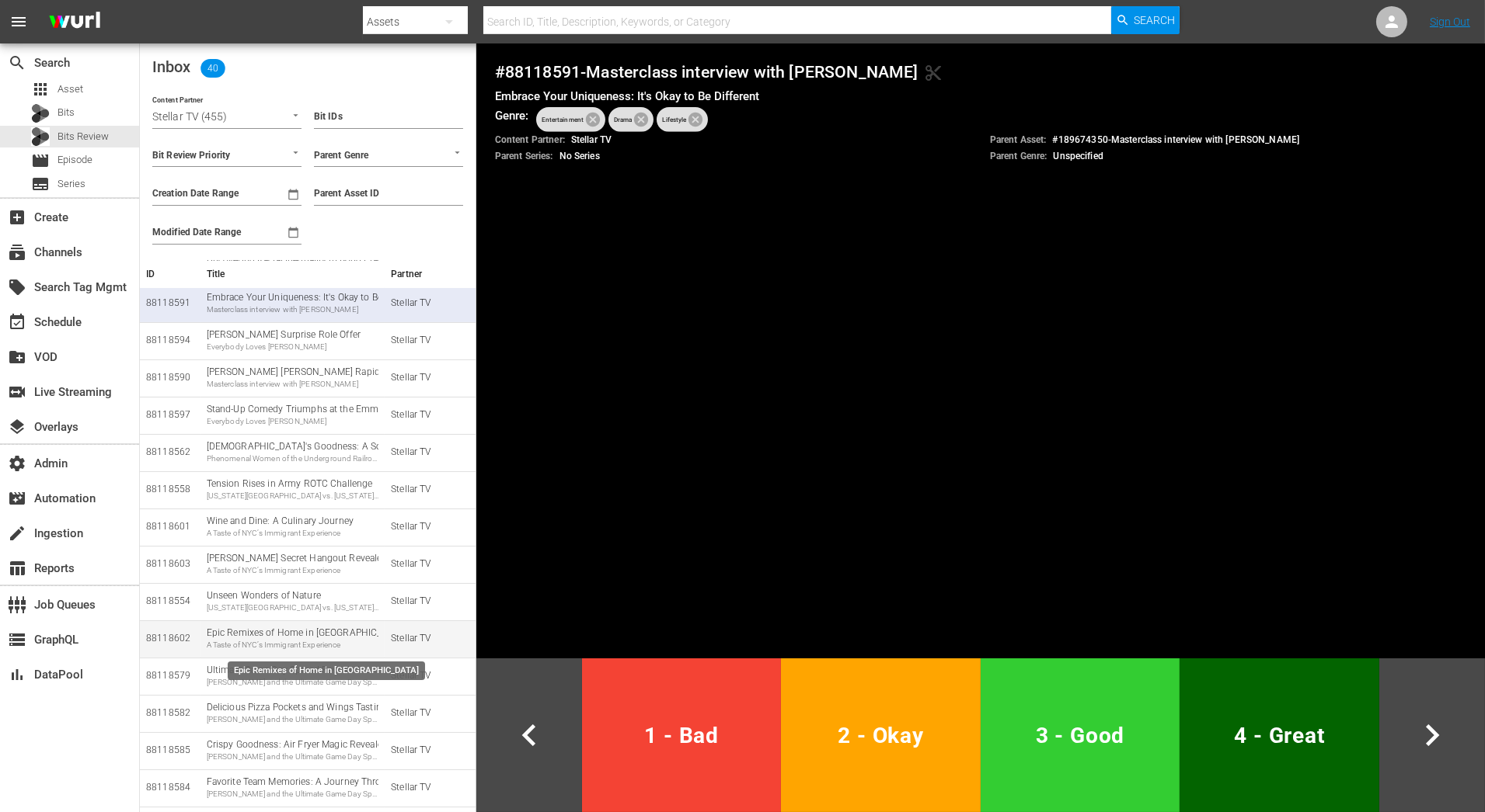
click at [311, 630] on div "Epic Remixes of Home in NYC A Taste of NYC’s Immigrant Experience" at bounding box center [293, 638] width 172 height 24
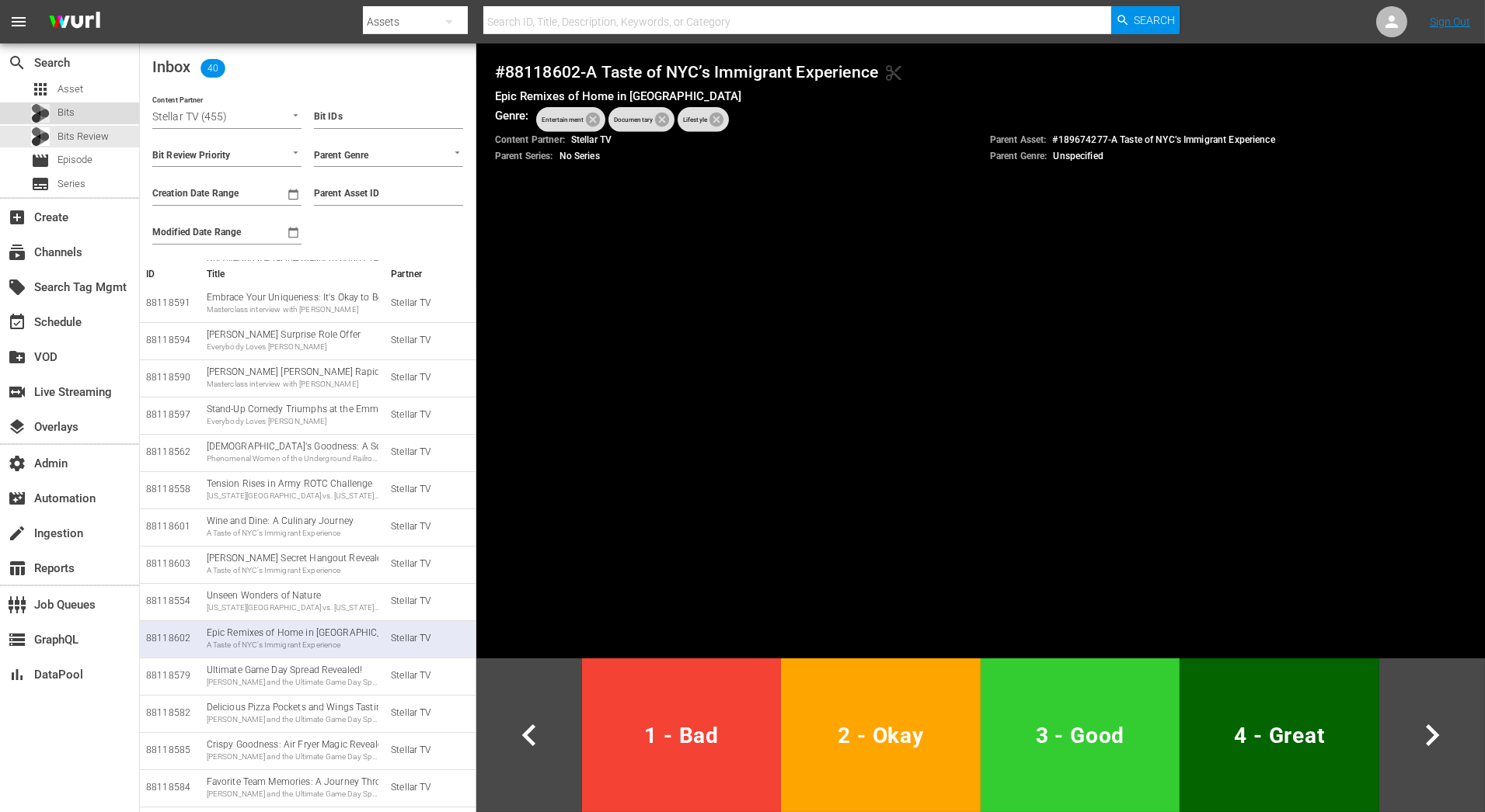
click at [104, 109] on div "Bits" at bounding box center [69, 113] width 139 height 21
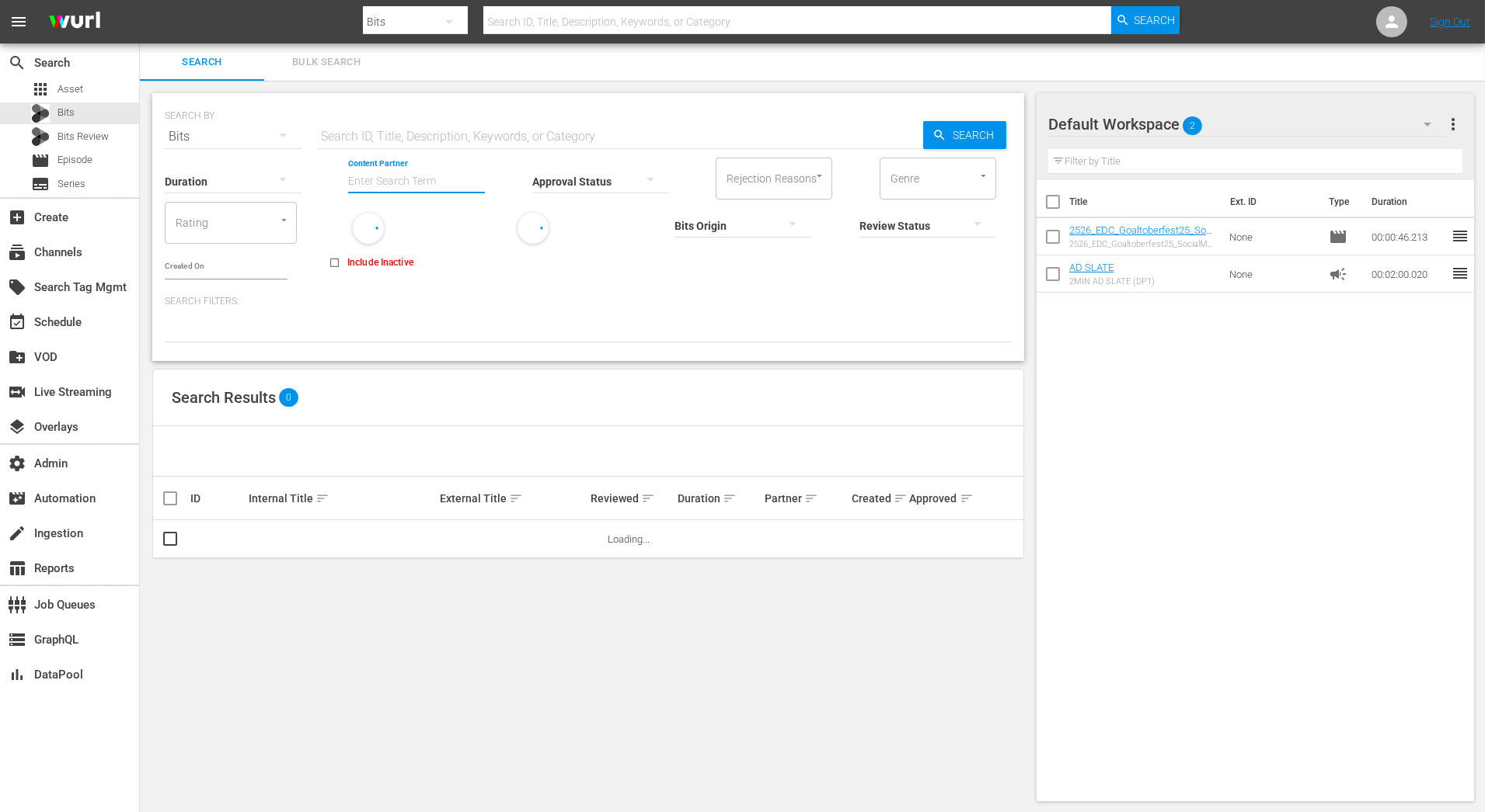
click at [446, 183] on input "Content Partner" at bounding box center [417, 182] width 137 height 56
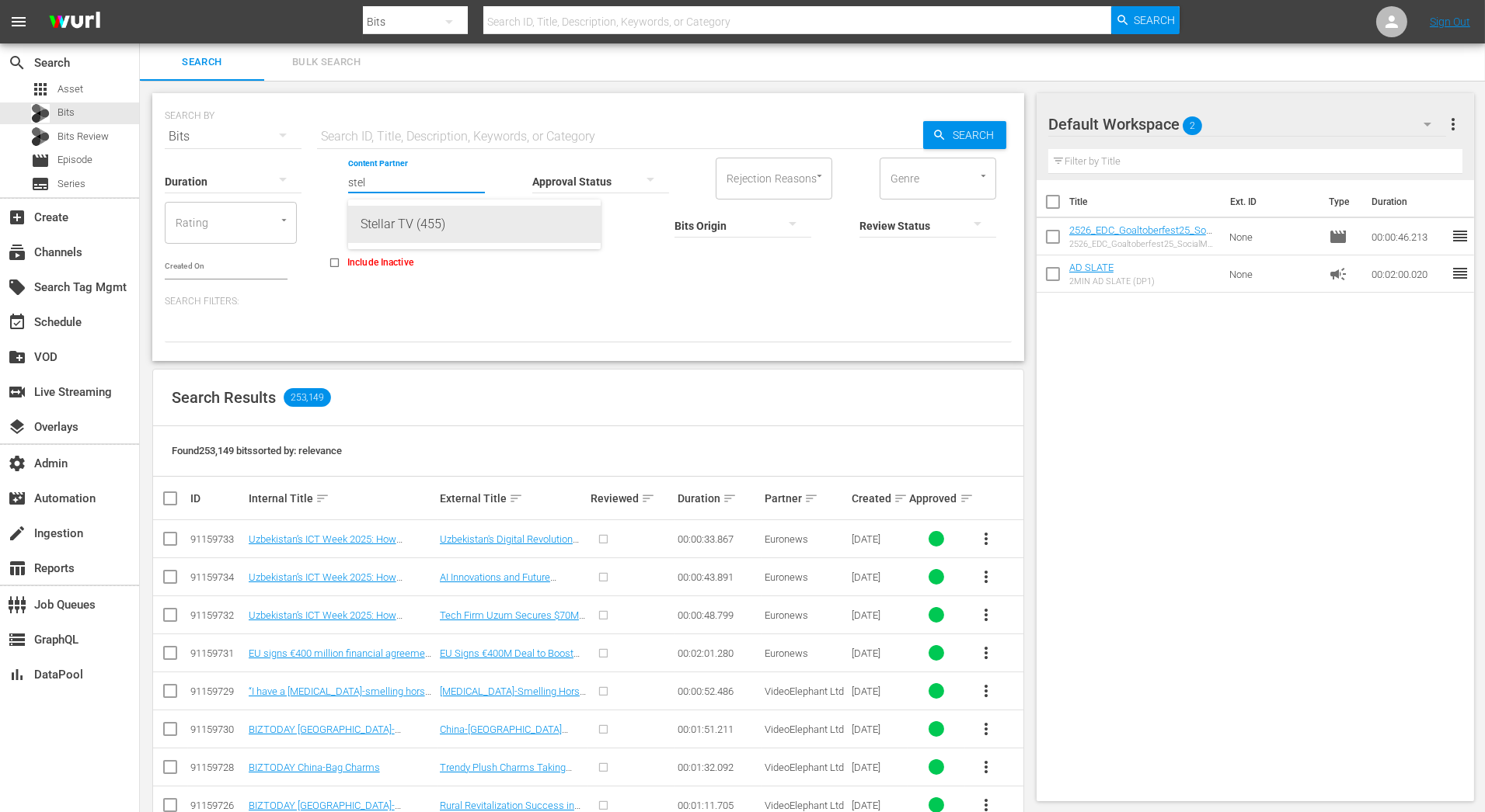
click at [443, 232] on div "Stellar TV (455)" at bounding box center [474, 224] width 227 height 37
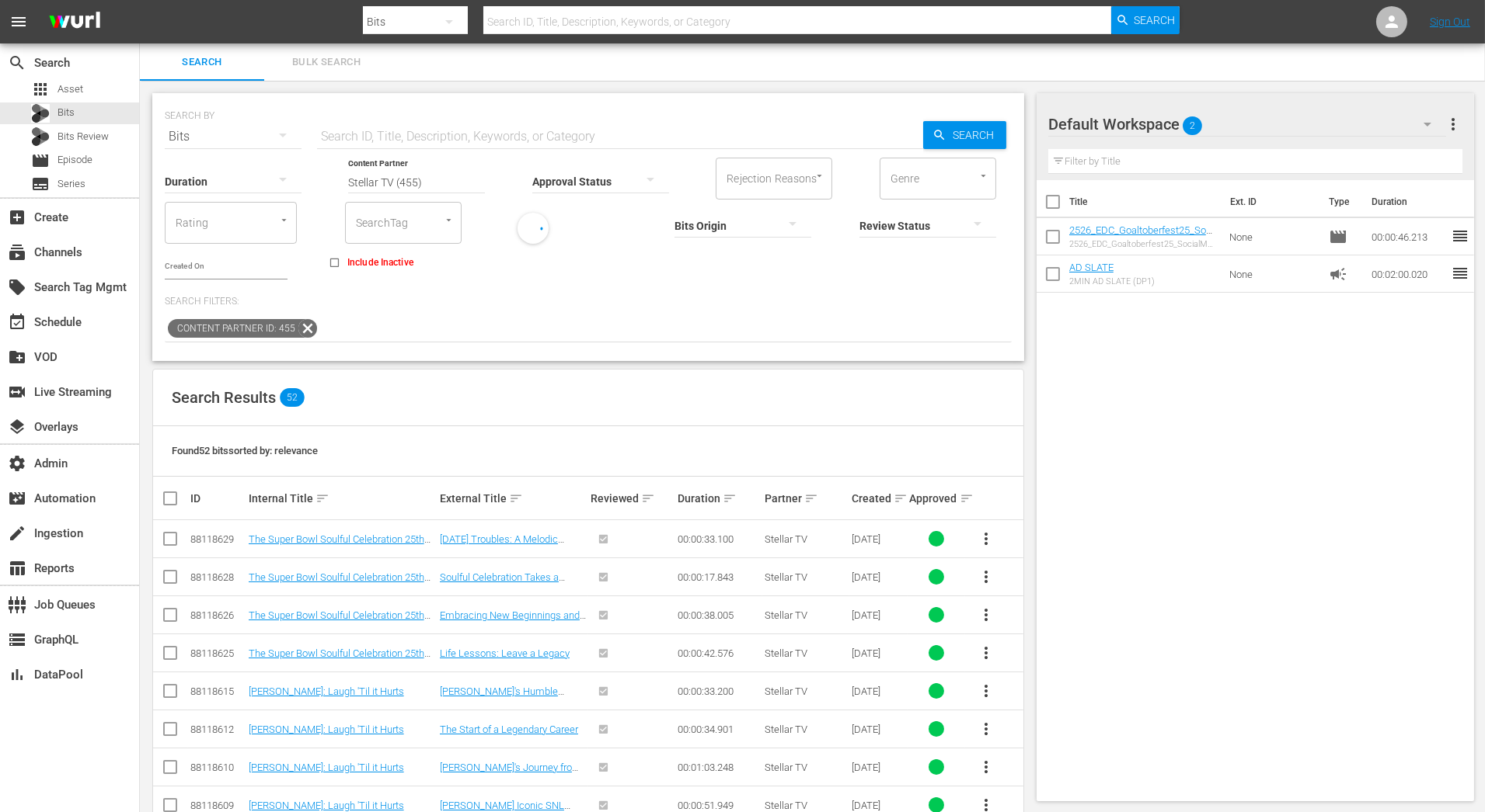
click at [859, 225] on div at bounding box center [928, 225] width 137 height 44
click at [800, 225] on div "REVIEWED" at bounding box center [801, 223] width 137 height 24
click at [456, 319] on icon at bounding box center [460, 328] width 19 height 19
click at [469, 181] on input "Stellar TV (455)" at bounding box center [417, 182] width 137 height 56
drag, startPoint x: 453, startPoint y: 184, endPoint x: 295, endPoint y: 183, distance: 158.0
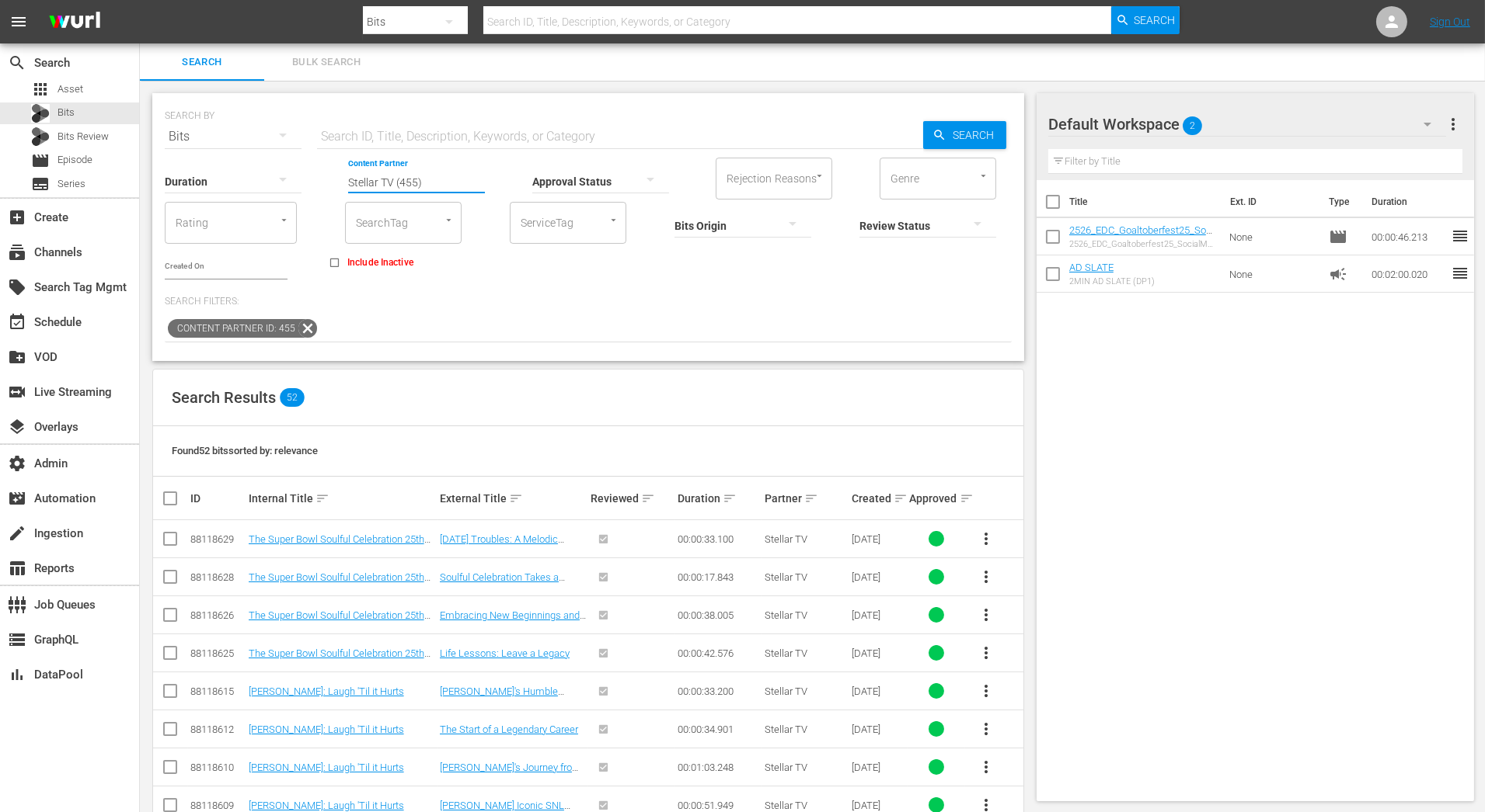
click at [295, 183] on div "Duration Content Partner Enter Search Term Stellar TV (455) Approval Status Rej…" at bounding box center [588, 217] width 846 height 124
drag, startPoint x: 383, startPoint y: 172, endPoint x: 317, endPoint y: 172, distance: 66.0
click at [321, 172] on div "Duration Content Partner Enter Search Term trip Approval Status Rejection Reaso…" at bounding box center [588, 217] width 846 height 124
drag, startPoint x: 394, startPoint y: 173, endPoint x: 298, endPoint y: 173, distance: 96.0
click at [299, 173] on div "Duration Content Partner Enter Search Term trip Approval Status Rejection Reaso…" at bounding box center [588, 217] width 846 height 124
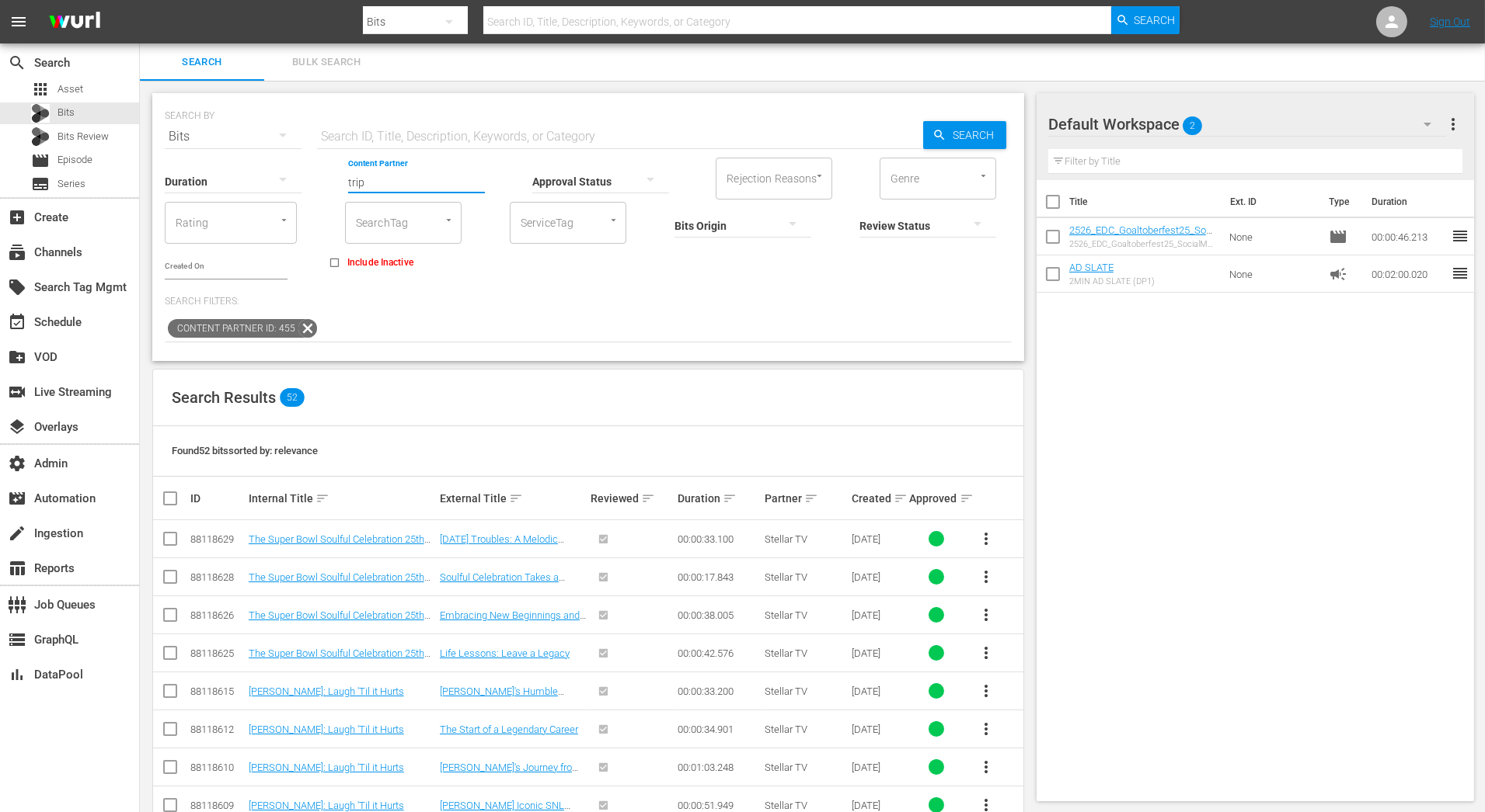
paste input "Eleven"
drag, startPoint x: 391, startPoint y: 182, endPoint x: 281, endPoint y: 182, distance: 110.0
click at [290, 182] on div "Duration Content Partner Enter Search Term Eleven trip Approval Status Rejectio…" at bounding box center [588, 217] width 846 height 124
paste input "text"
click at [396, 223] on div "Eleven (43)" at bounding box center [474, 224] width 227 height 37
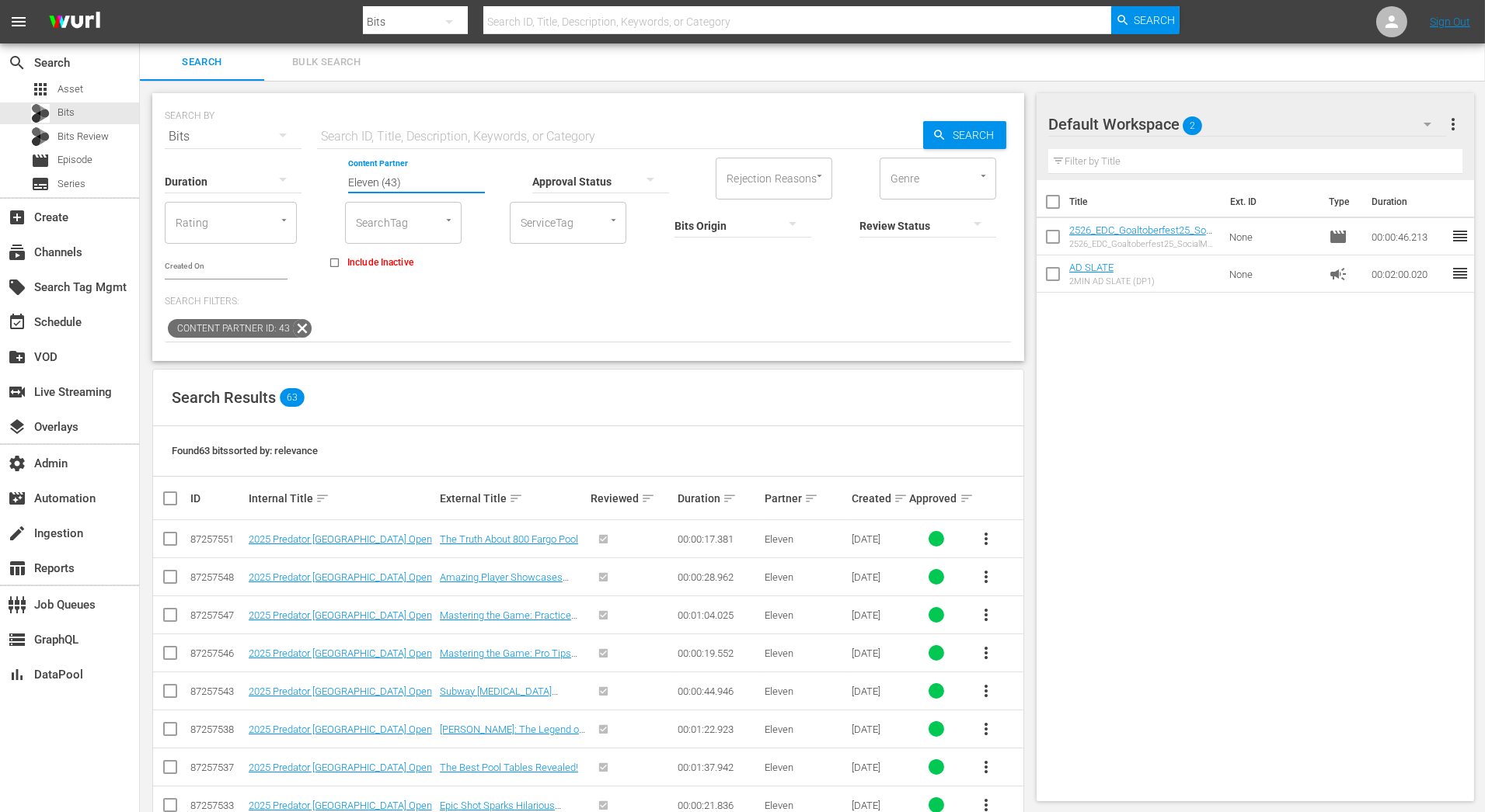
click at [390, 183] on input "Eleven (43)" at bounding box center [417, 182] width 137 height 56
click at [409, 183] on input "Eleven (43)" at bounding box center [417, 182] width 137 height 56
drag, startPoint x: 419, startPoint y: 175, endPoint x: 323, endPoint y: 175, distance: 96.0
click at [325, 175] on div "Duration Content Partner Enter Search Term Eleven (43) Approval Status Rejectio…" at bounding box center [588, 217] width 846 height 124
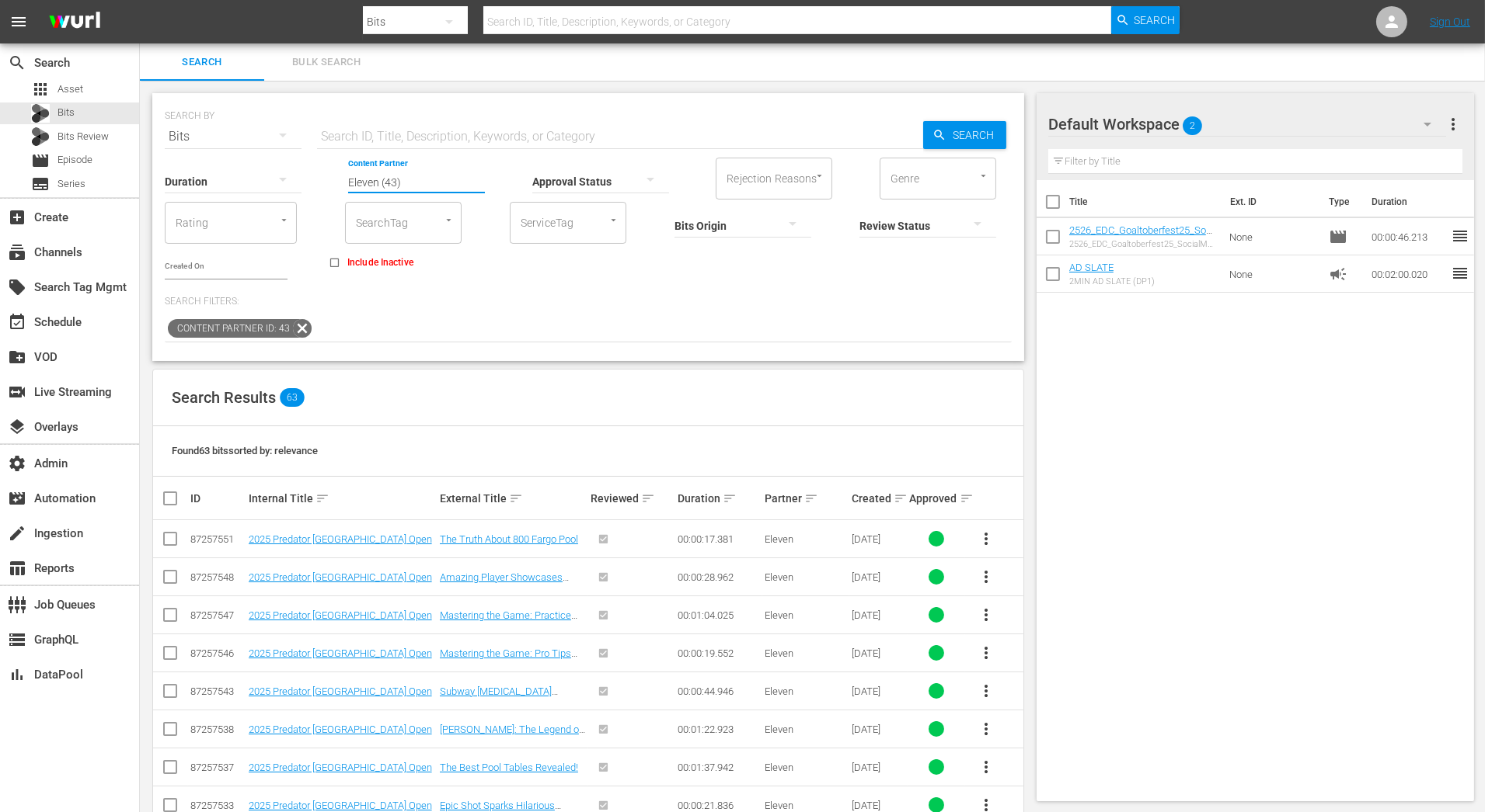
drag, startPoint x: 335, startPoint y: 181, endPoint x: 177, endPoint y: 181, distance: 158.0
click at [180, 181] on div "Duration Content Partner Enter Search Term Eleven (43) Approval Status Rejectio…" at bounding box center [588, 217] width 846 height 124
drag, startPoint x: 384, startPoint y: 183, endPoint x: 292, endPoint y: 182, distance: 92.0
click at [295, 182] on div "Duration Content Partner Enter Search Term kar Approval Status Rejection Reason…" at bounding box center [588, 217] width 846 height 124
click at [394, 253] on div "America's Test Kitchen (464)" at bounding box center [474, 262] width 227 height 37
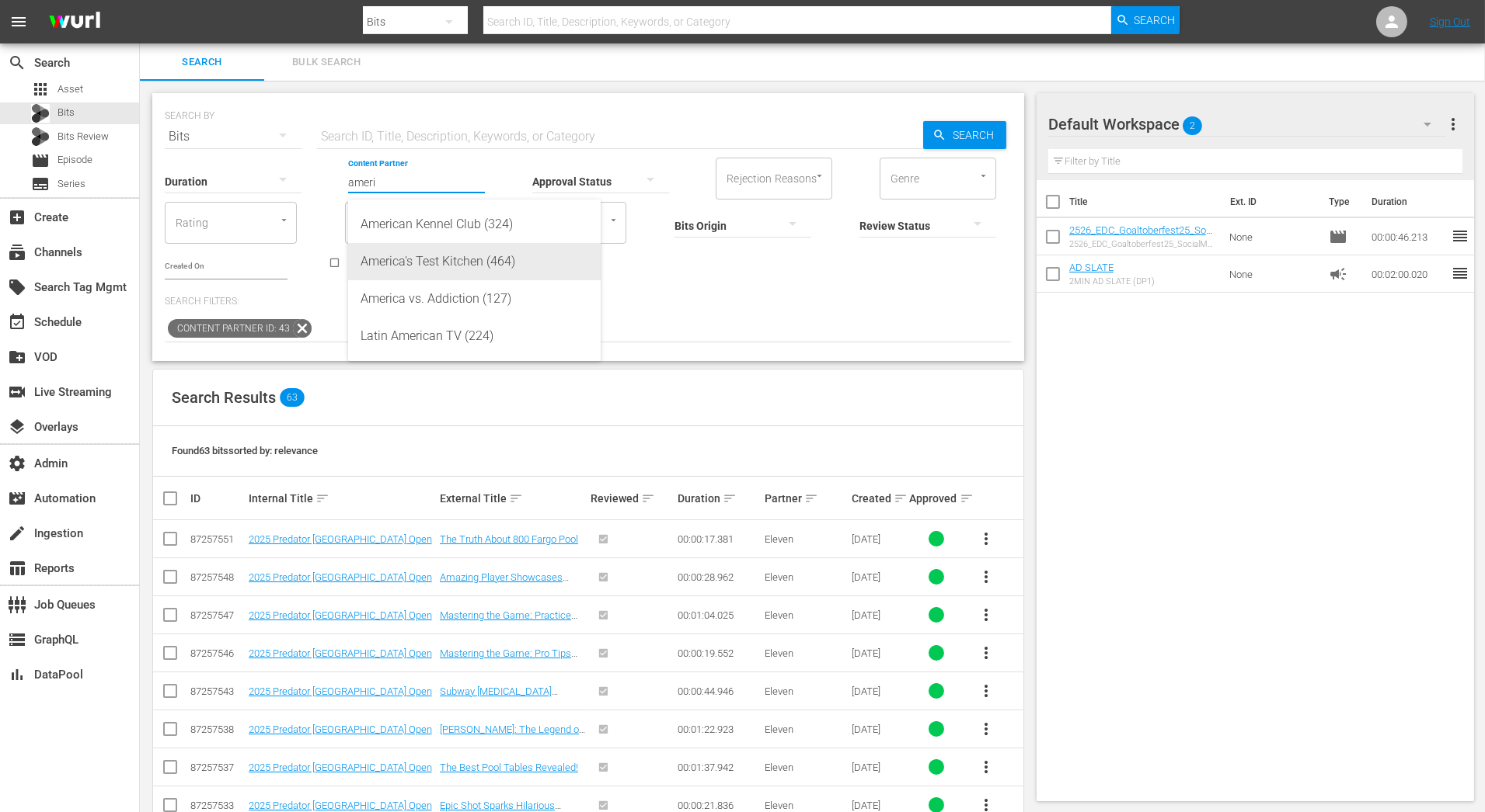
type input "America's Test Kitchen (464)"
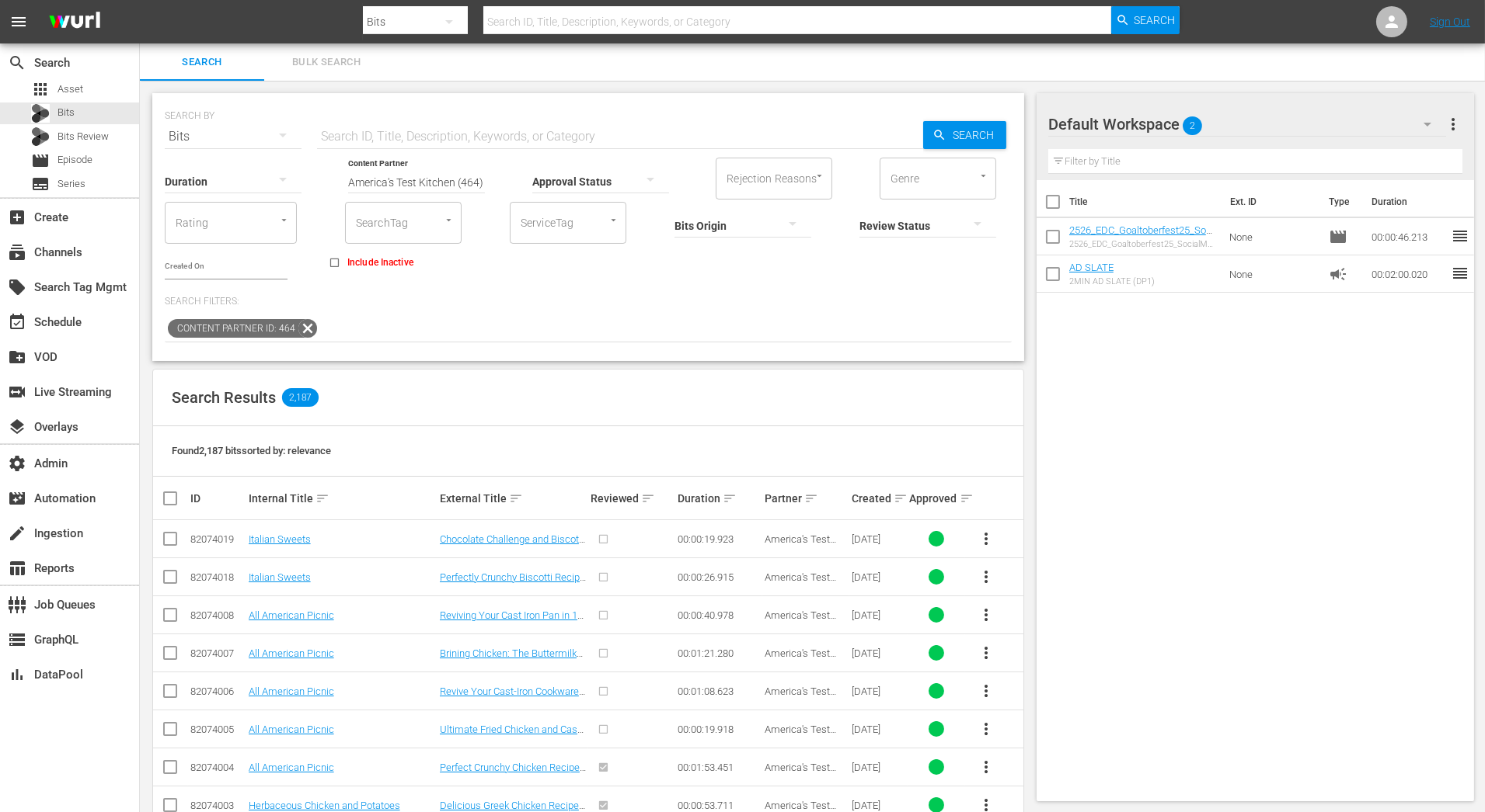
click at [859, 219] on div at bounding box center [928, 225] width 137 height 44
click at [649, 181] on div "REVIEWED NOT REVIEWED" at bounding box center [742, 406] width 1485 height 812
click at [631, 177] on div "REVIEWED NOT REVIEWED" at bounding box center [742, 406] width 1485 height 812
click at [575, 183] on div at bounding box center [600, 181] width 137 height 44
click at [574, 177] on div "APPROVED" at bounding box center [600, 179] width 137 height 24
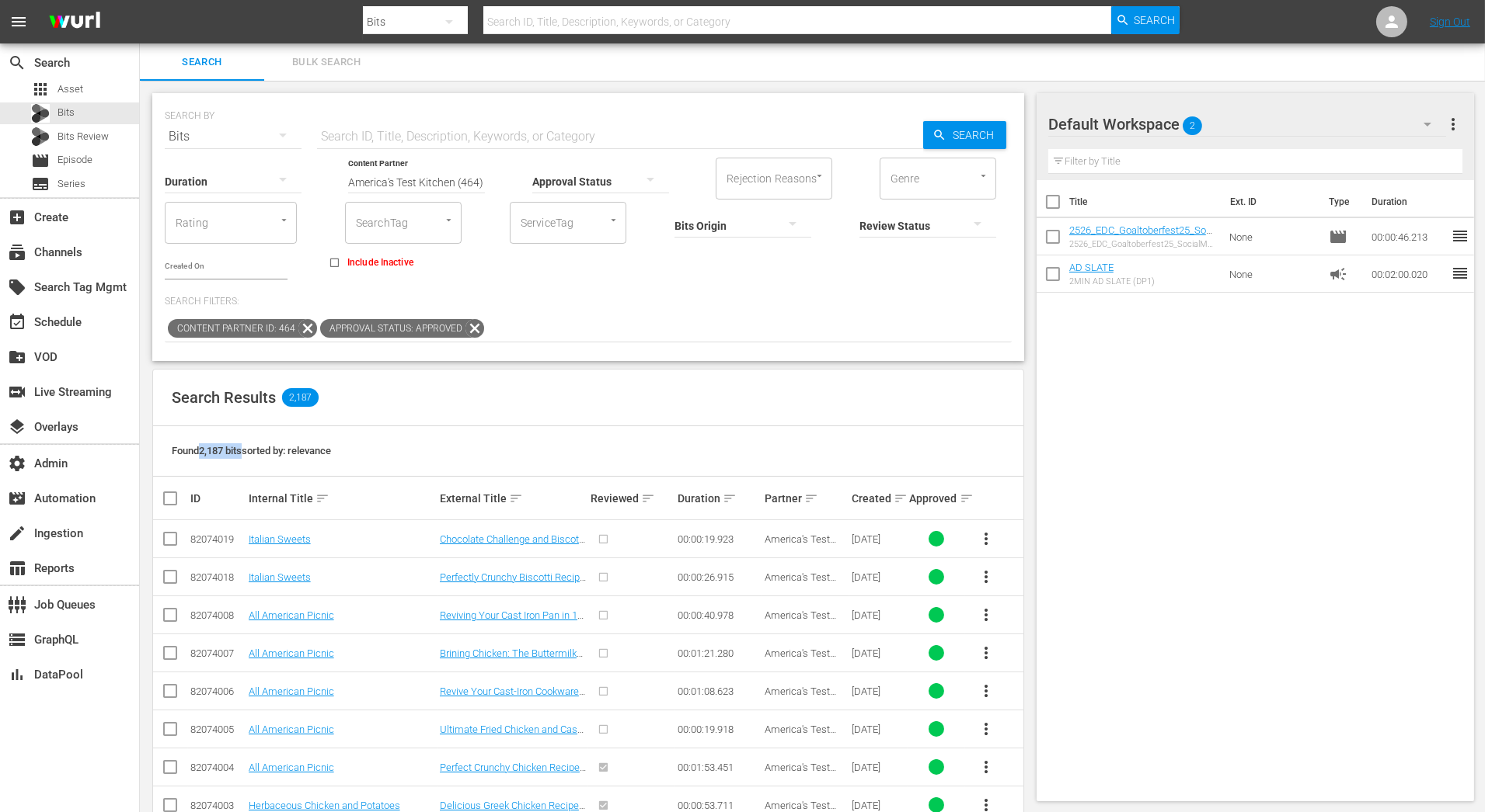
drag, startPoint x: 202, startPoint y: 433, endPoint x: 246, endPoint y: 433, distance: 44.0
click at [246, 445] on span "Found 2,187 bits sorted by: relevance" at bounding box center [251, 451] width 159 height 12
copy span "2,187 bits"
click at [467, 179] on input "America's Test Kitchen (464)" at bounding box center [417, 182] width 137 height 56
drag, startPoint x: 489, startPoint y: 179, endPoint x: 291, endPoint y: 179, distance: 198.0
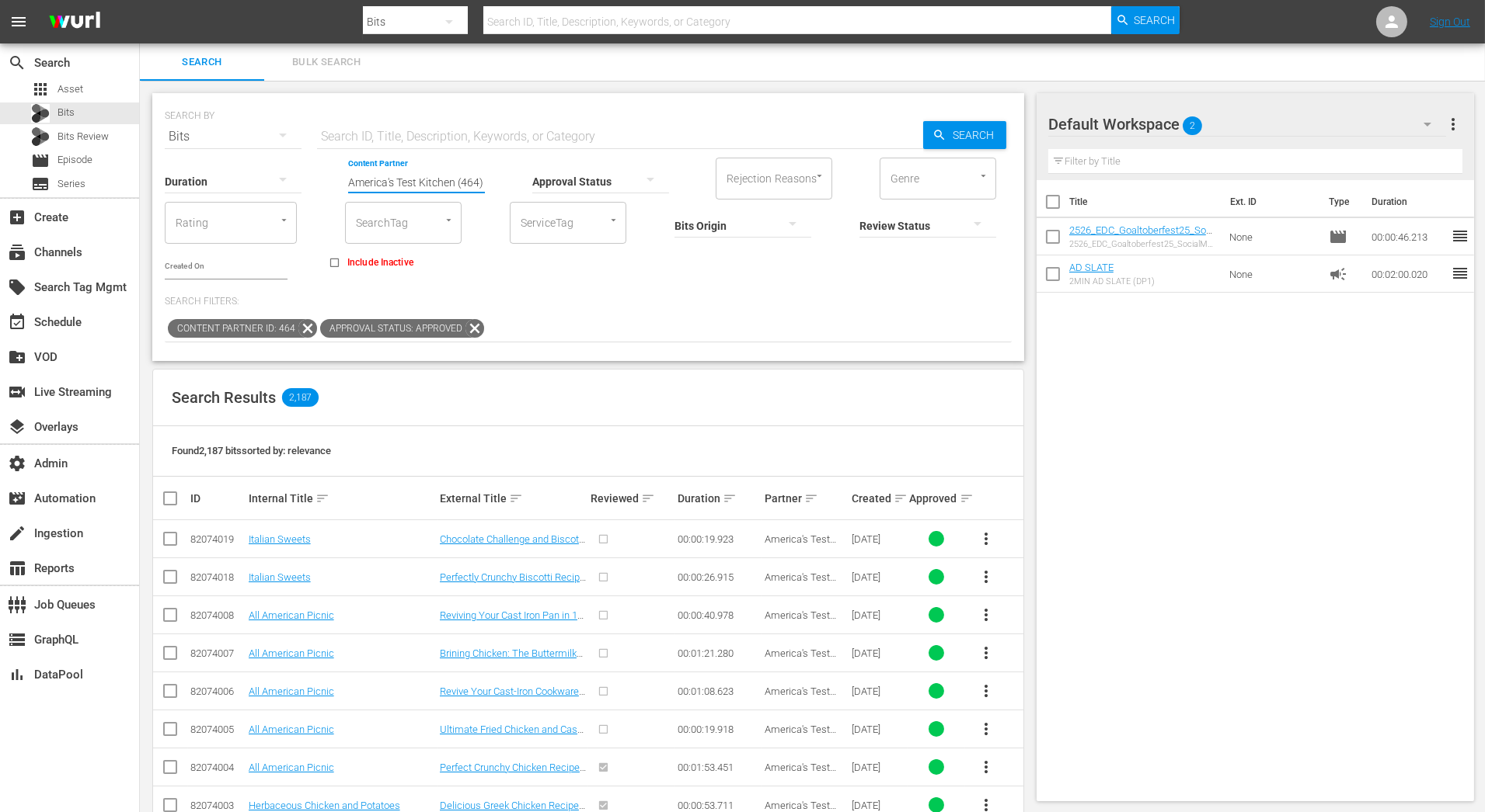
click at [291, 179] on div "Duration Content Partner Enter Search Term America's Test Kitchen (464) Approva…" at bounding box center [588, 217] width 846 height 124
click at [508, 177] on div "Duration Content Partner Enter Search Term America's Test Kitchen (464) Approva…" at bounding box center [588, 217] width 846 height 124
drag, startPoint x: 503, startPoint y: 177, endPoint x: 291, endPoint y: 174, distance: 212.0
click at [292, 174] on div "Duration Content Partner Enter Search Term America's Test Kitchen (464) Approva…" at bounding box center [588, 217] width 846 height 124
click at [469, 319] on icon at bounding box center [474, 328] width 19 height 19
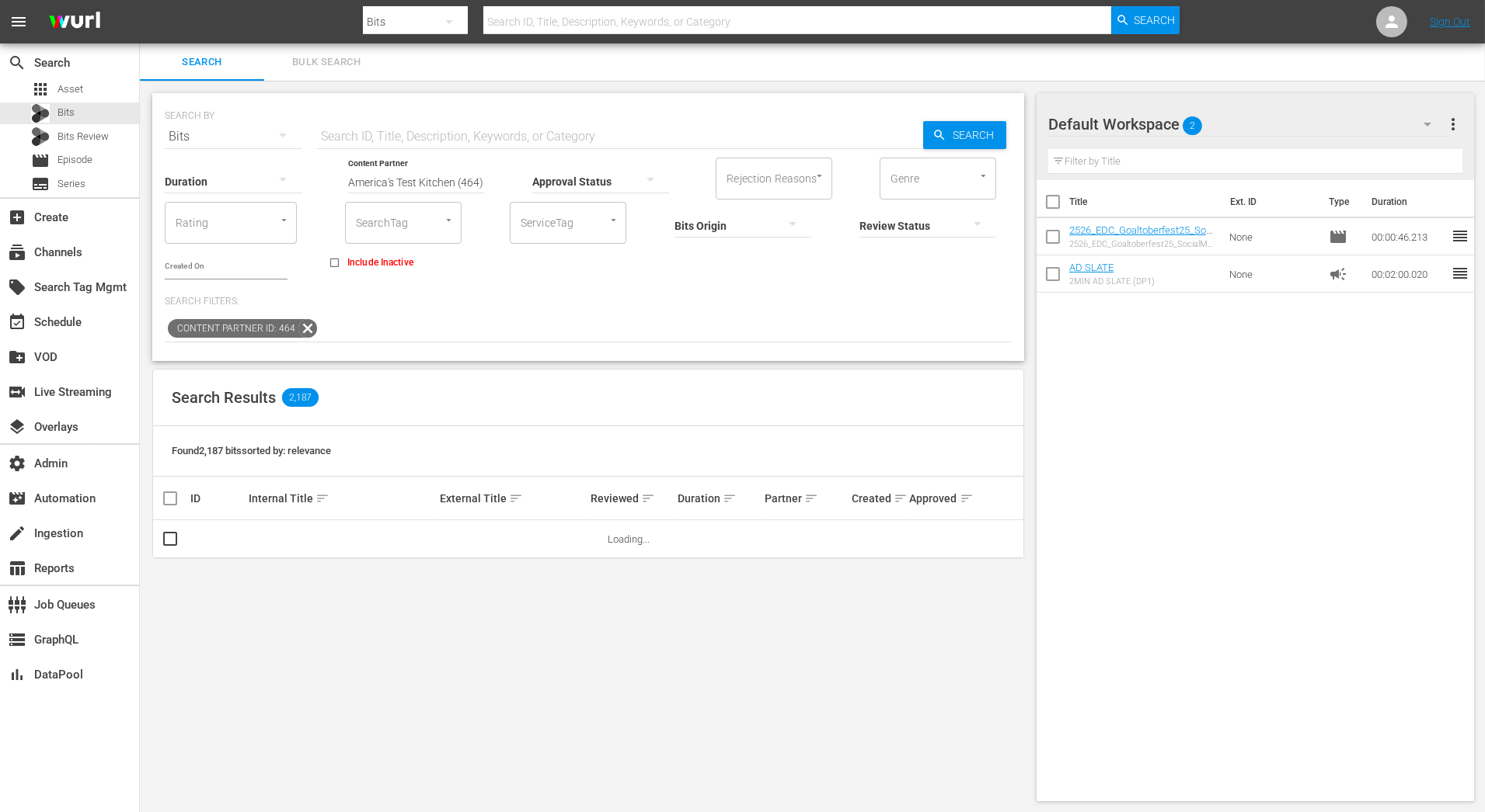
click at [307, 318] on icon at bounding box center [308, 328] width 21 height 20
click at [388, 168] on input "Content Partner" at bounding box center [417, 182] width 137 height 56
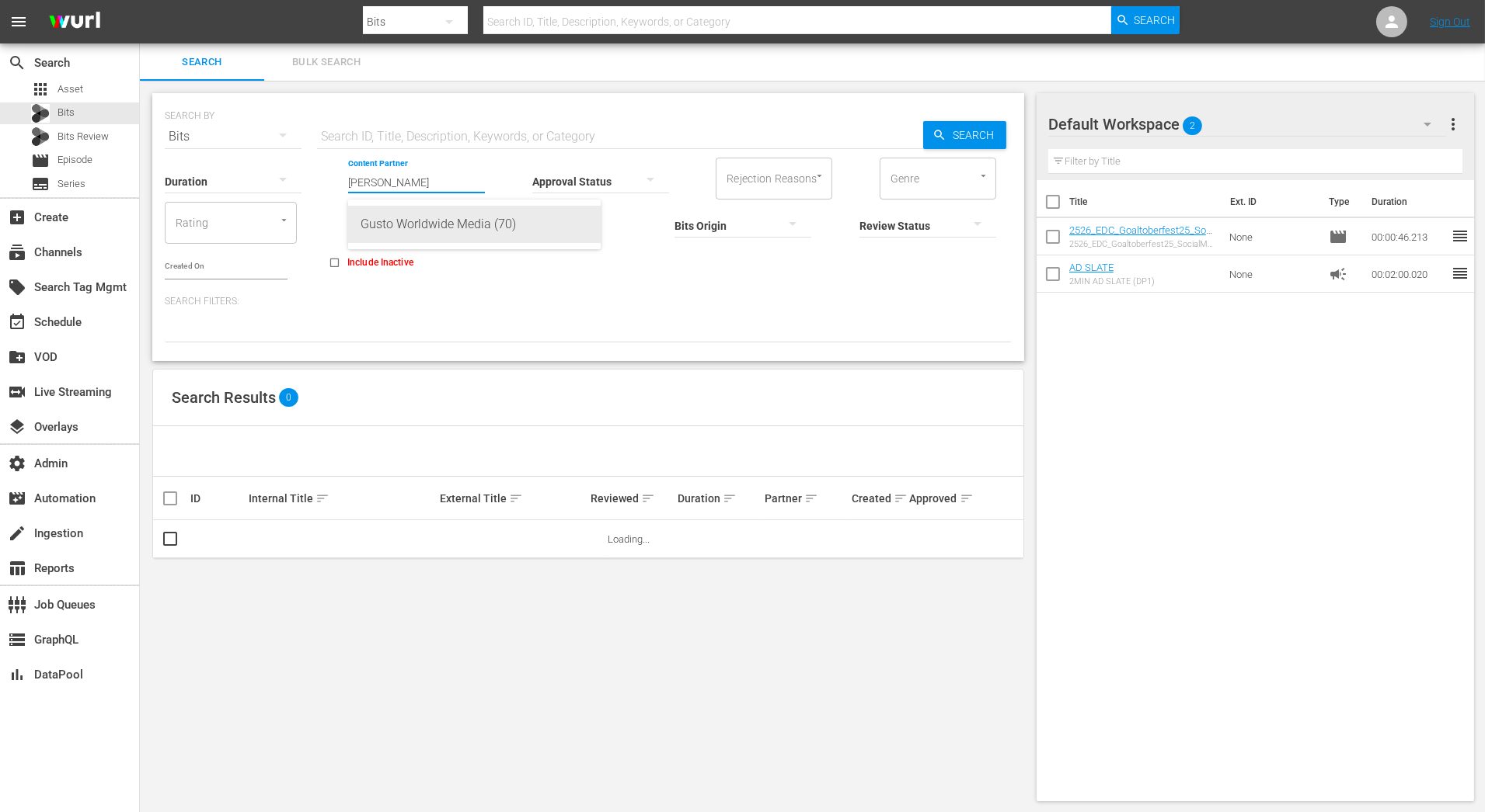
click at [414, 225] on div "Gusto Worldwide Media (70)" at bounding box center [474, 224] width 227 height 37
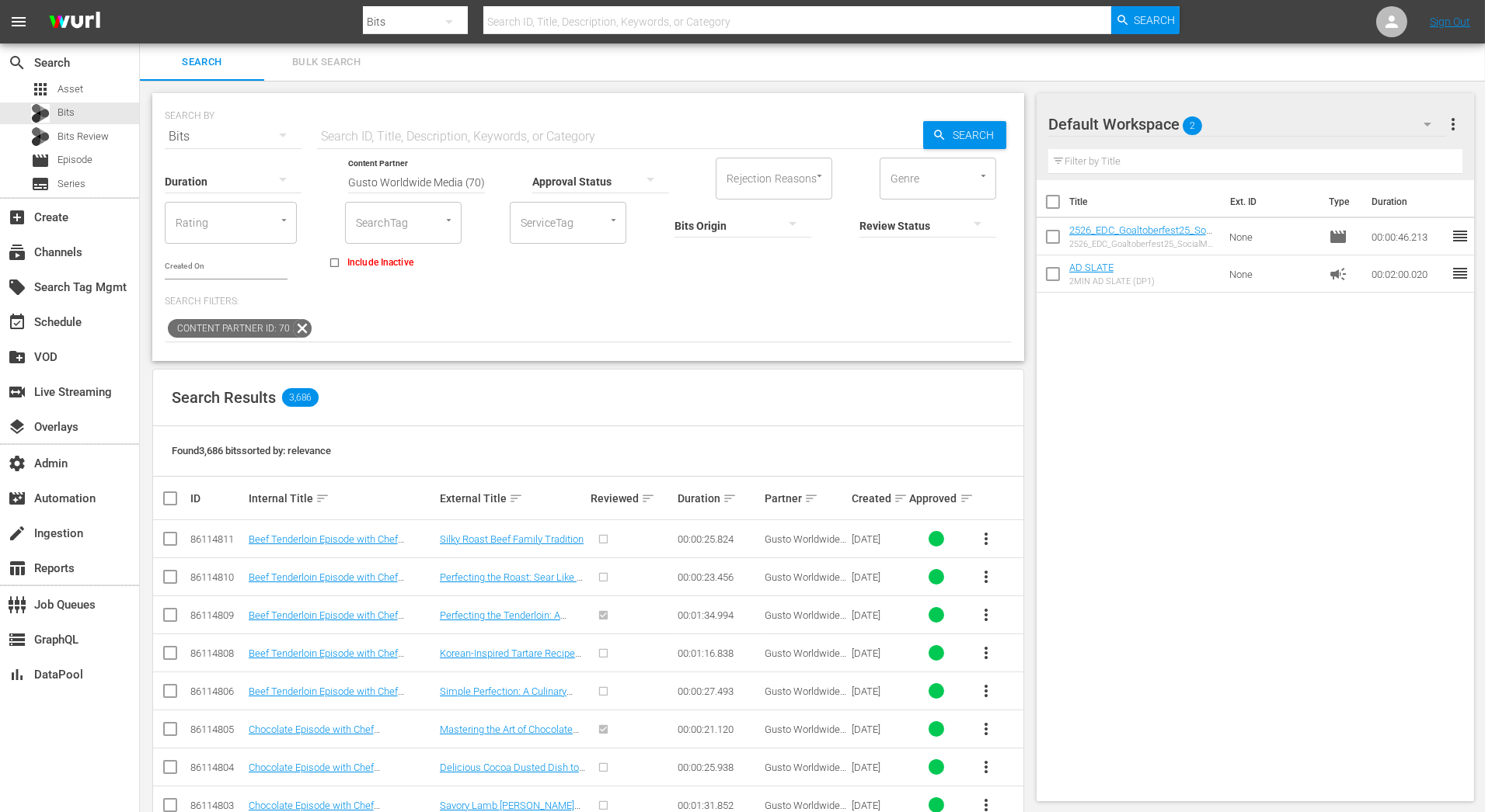
click at [438, 183] on input "Gusto Worldwide Media (70)" at bounding box center [417, 182] width 137 height 56
click at [447, 222] on div "DangerTV (64)" at bounding box center [474, 224] width 227 height 37
type input "DangerTV (64)"
